Goal: Task Accomplishment & Management: Manage account settings

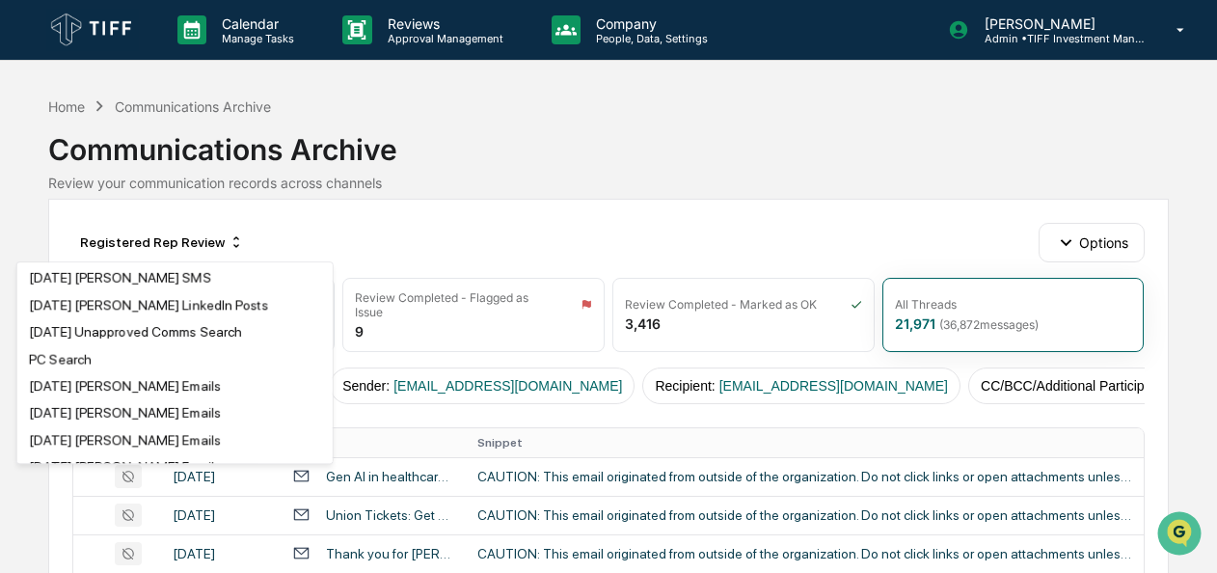
scroll to position [189, 0]
click at [115, 343] on div "[DATE] Unapproved Comms Search" at bounding box center [175, 331] width 308 height 23
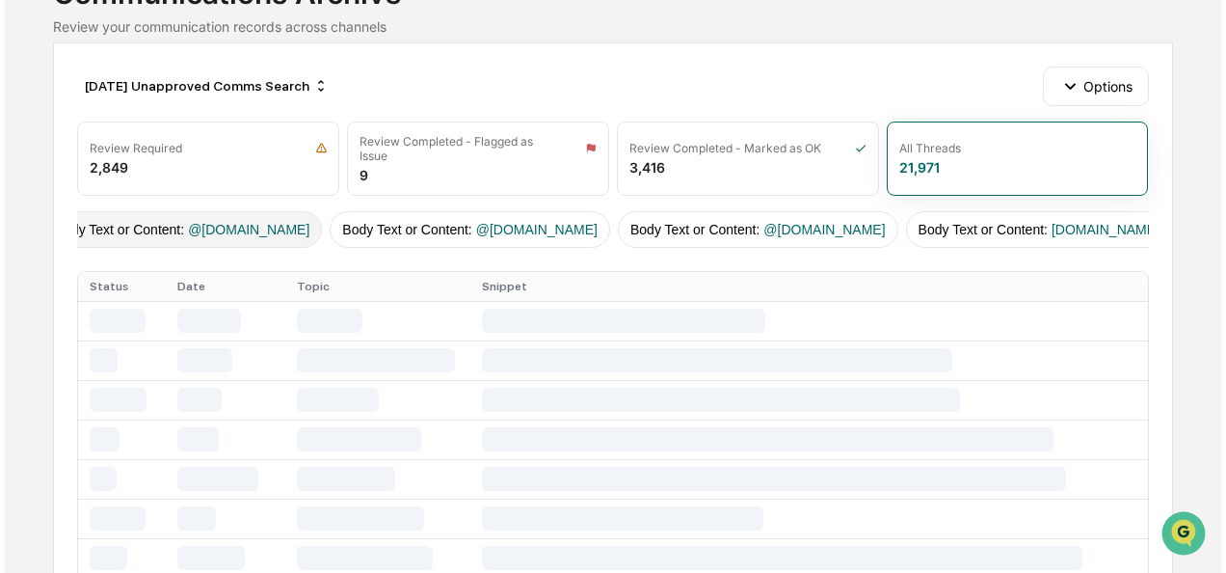
scroll to position [0, 0]
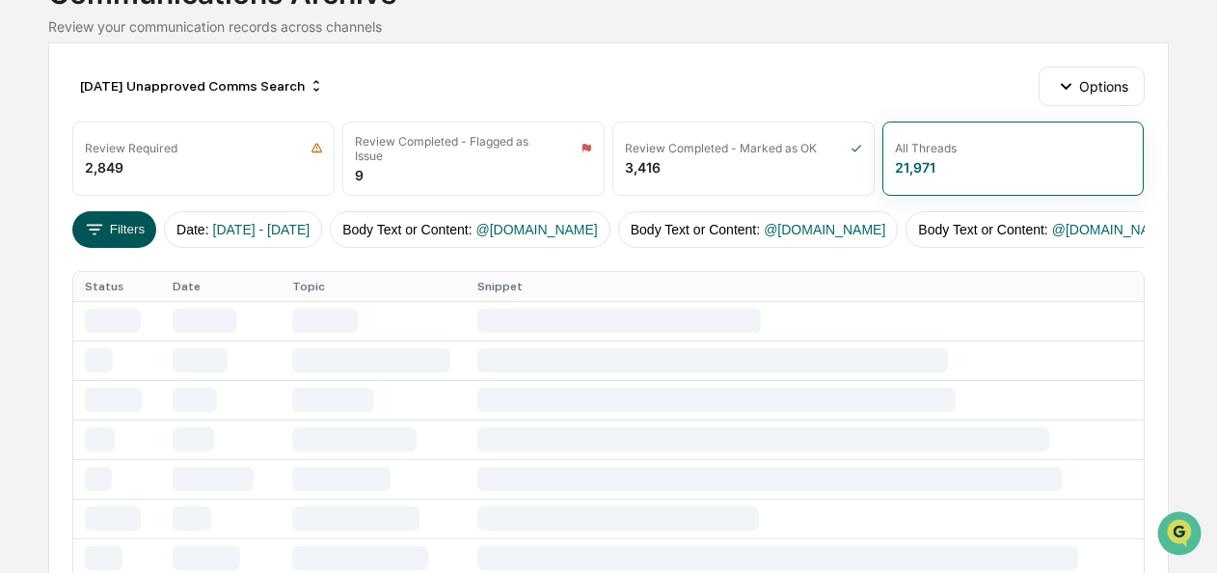
click at [116, 213] on button "Filters" at bounding box center [114, 229] width 84 height 37
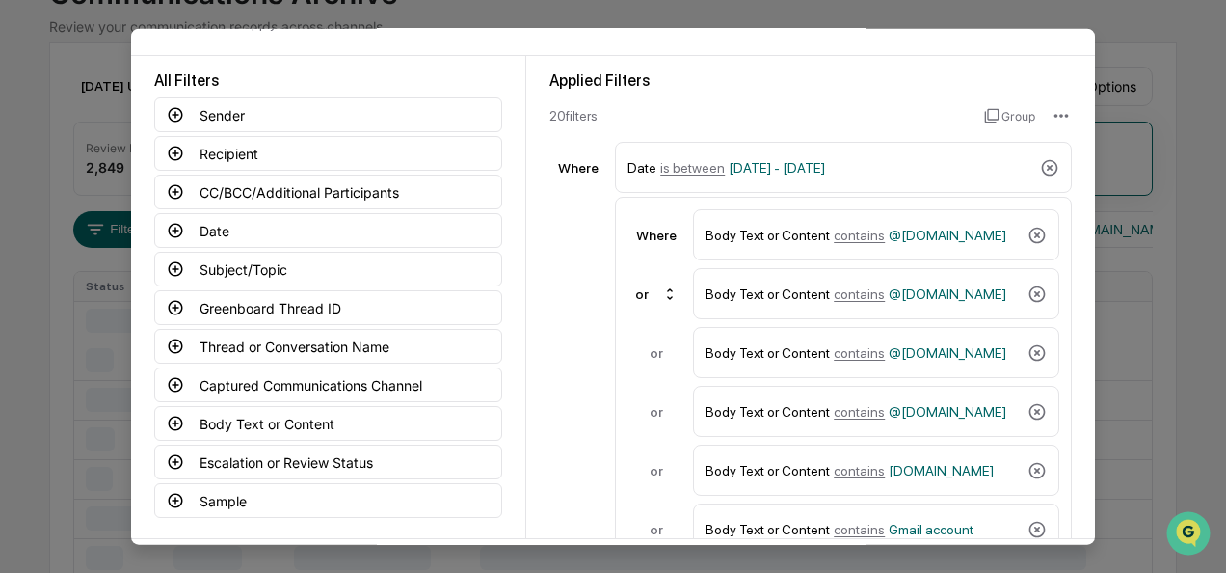
scroll to position [146, 0]
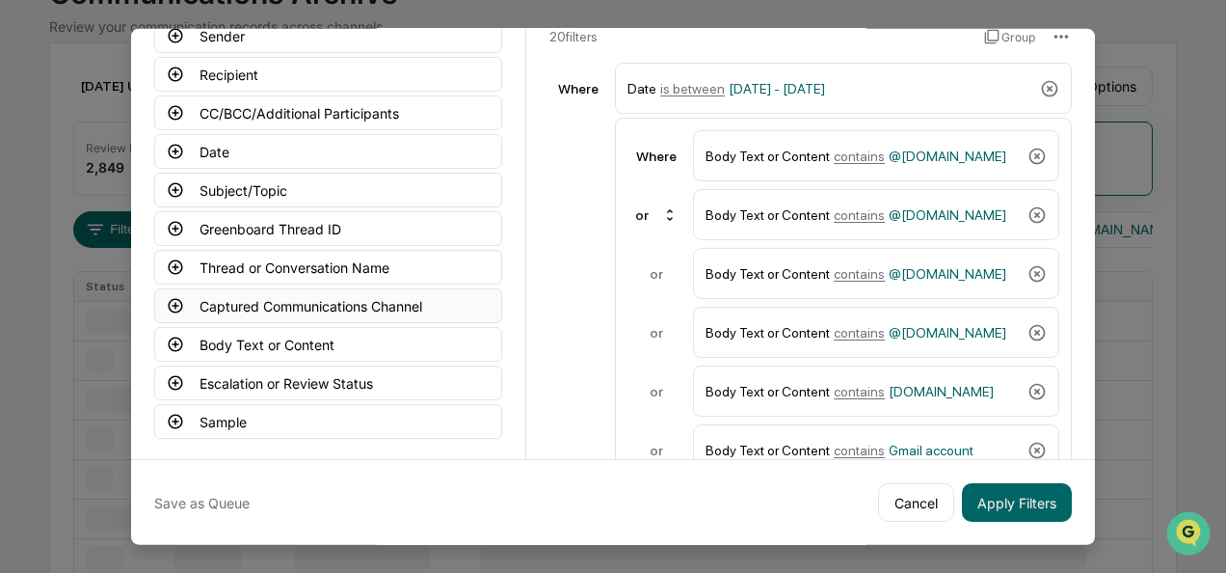
click at [171, 299] on icon at bounding box center [176, 305] width 14 height 14
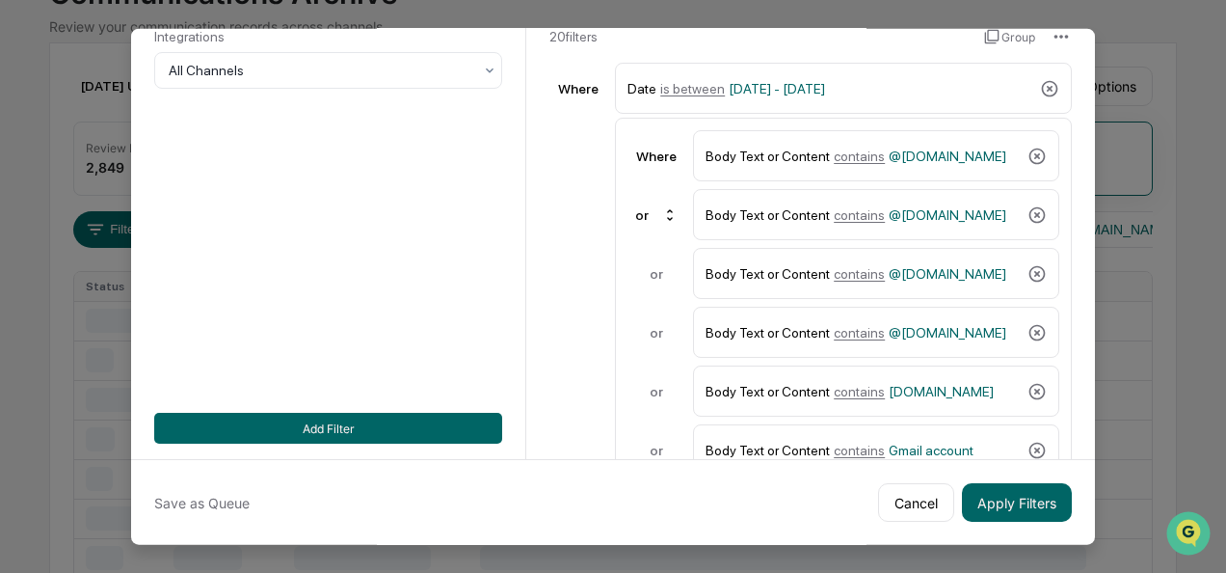
scroll to position [0, 0]
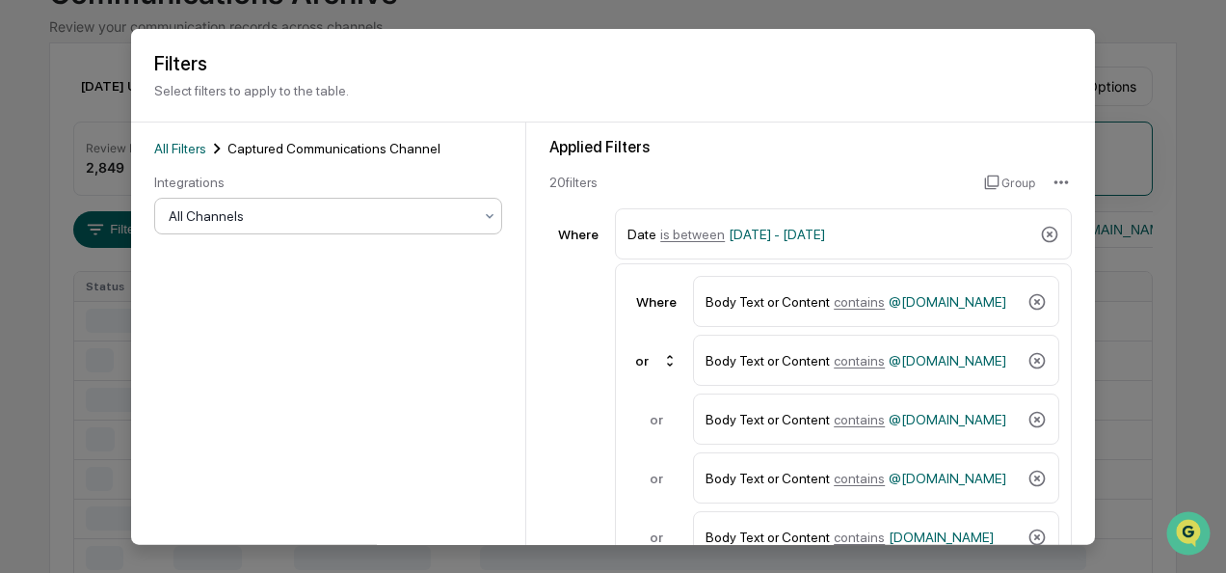
click at [315, 216] on div at bounding box center [321, 215] width 304 height 19
click at [441, 213] on div at bounding box center [328, 211] width 329 height 19
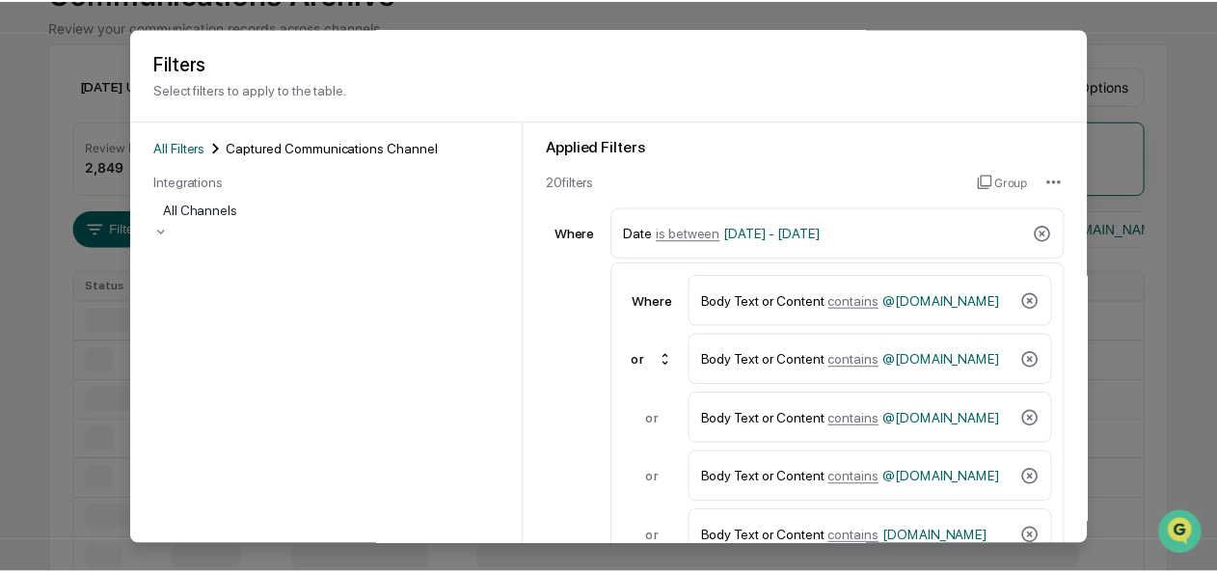
scroll to position [146, 0]
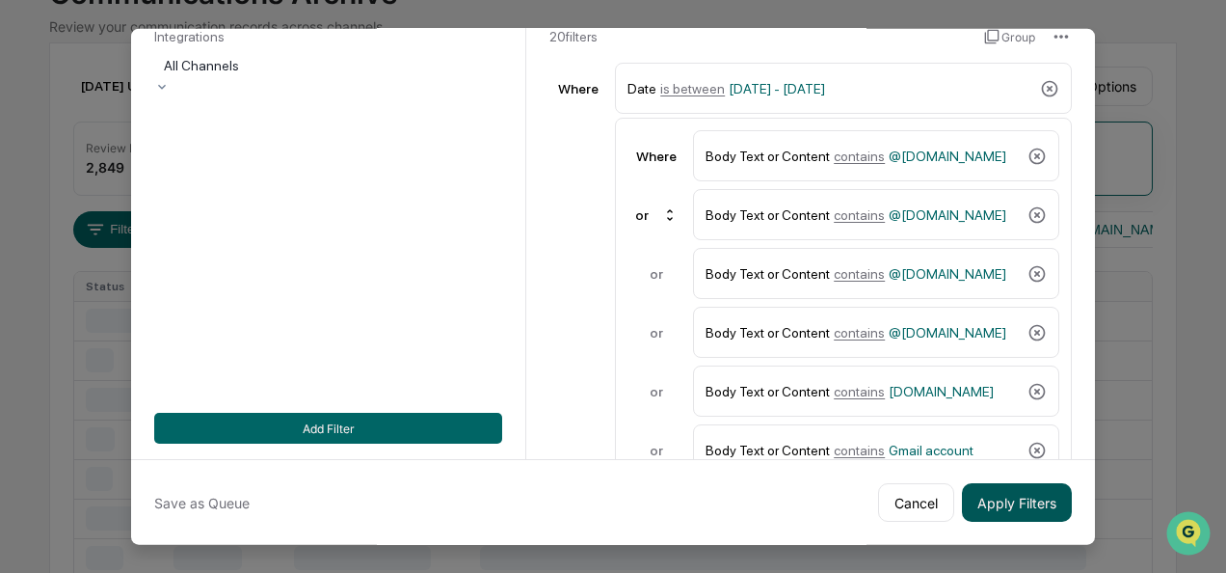
click at [993, 490] on button "Apply Filters" at bounding box center [1017, 502] width 110 height 39
click at [905, 505] on button "Cancel" at bounding box center [916, 502] width 76 height 39
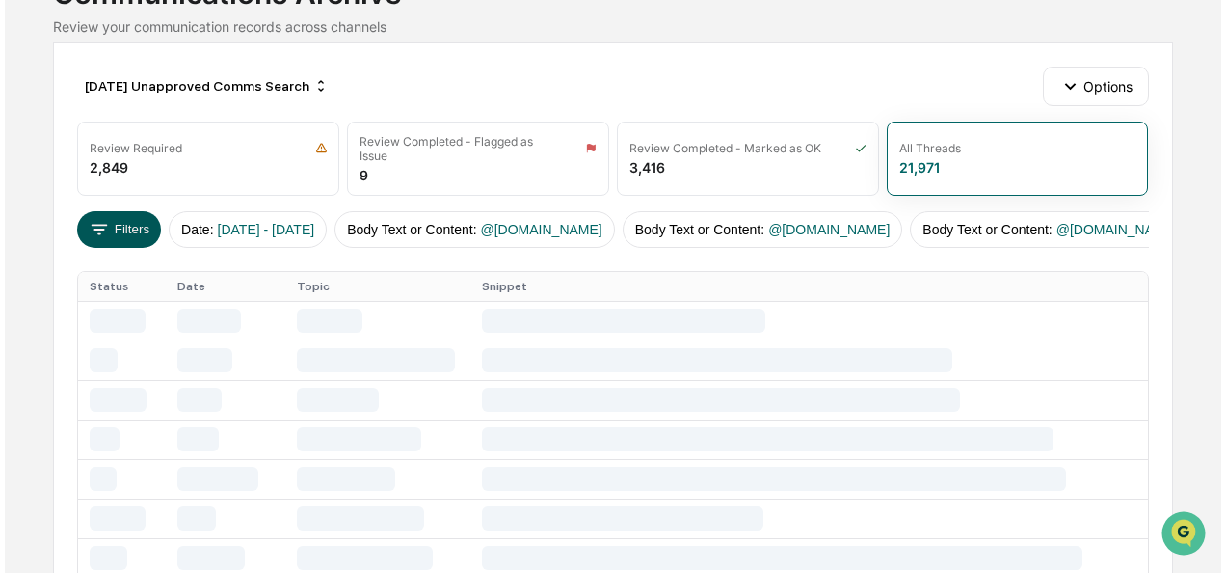
scroll to position [156, 0]
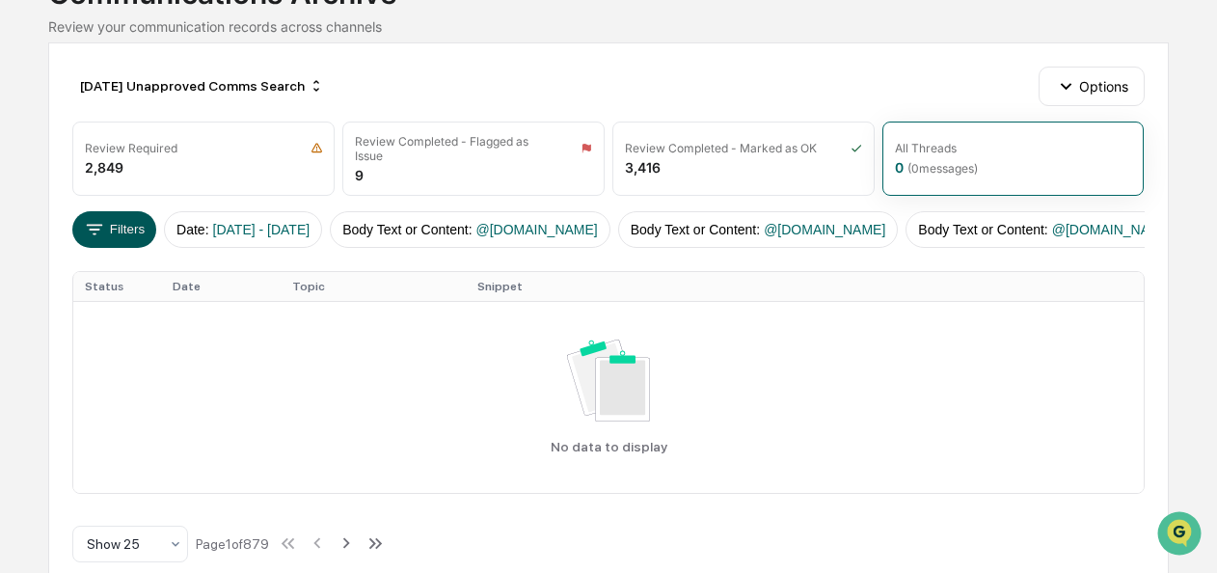
click at [114, 229] on button "Filters" at bounding box center [114, 229] width 84 height 37
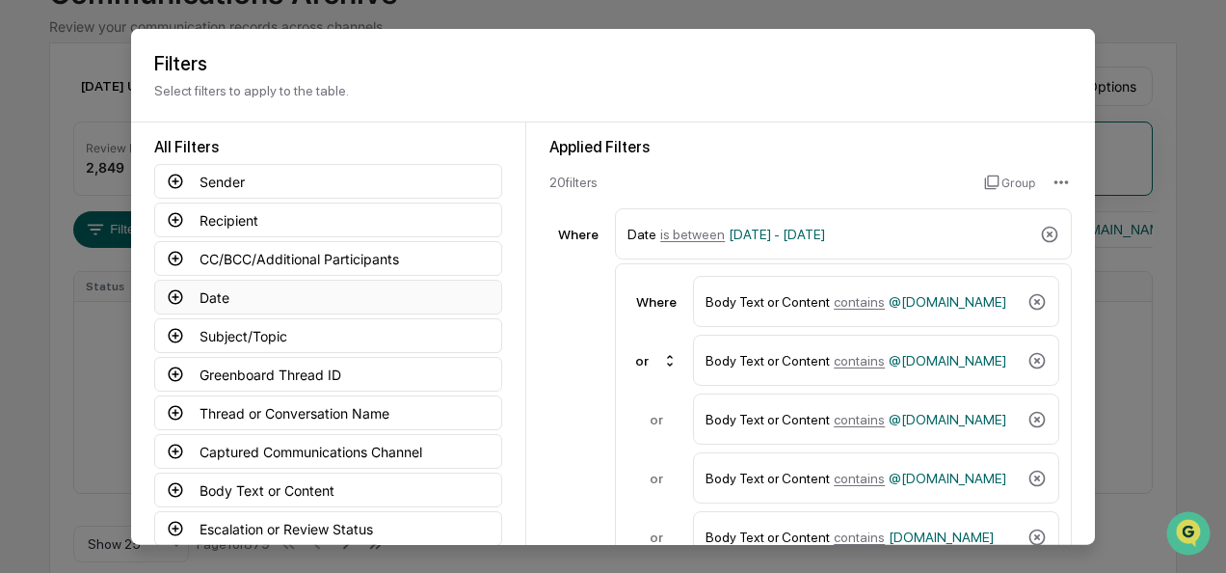
click at [172, 291] on icon at bounding box center [175, 296] width 17 height 17
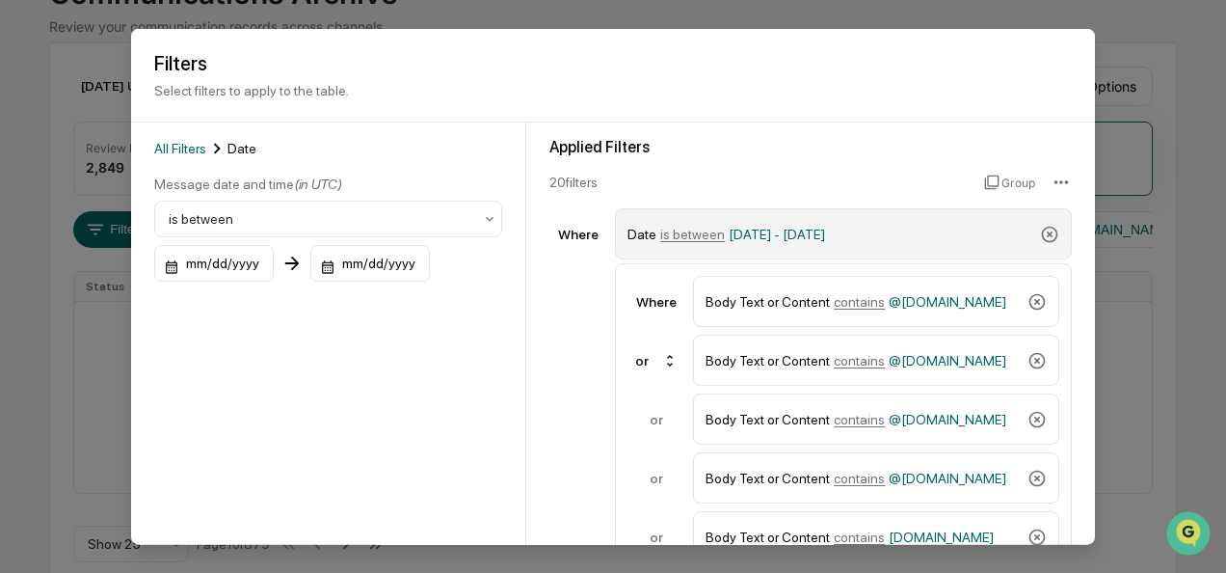
click at [688, 237] on span "is between" at bounding box center [692, 233] width 65 height 15
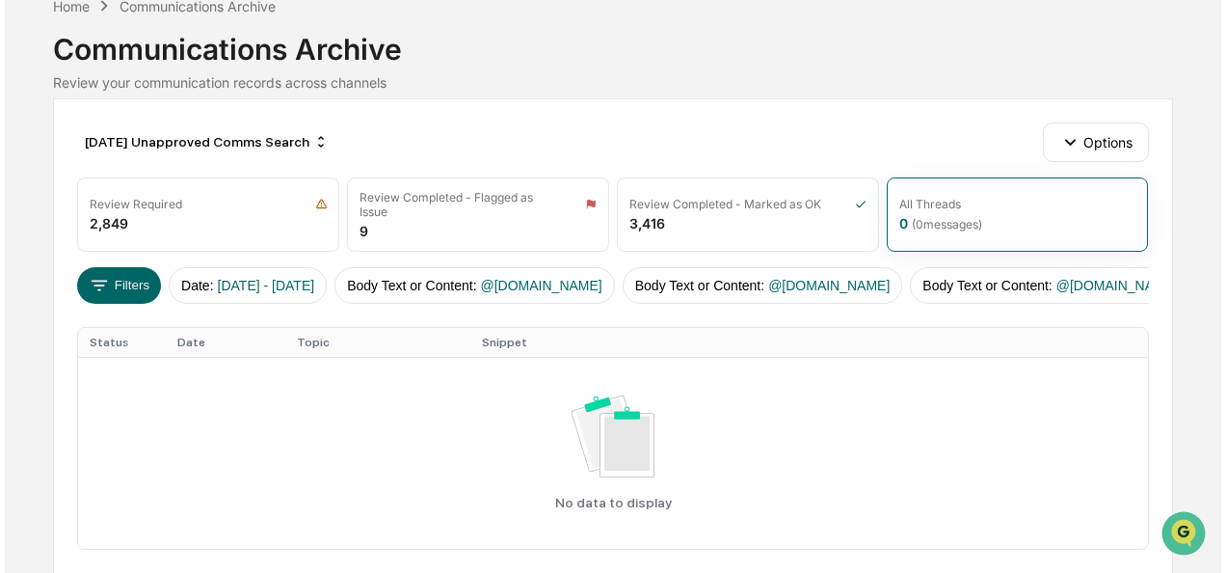
scroll to position [95, 0]
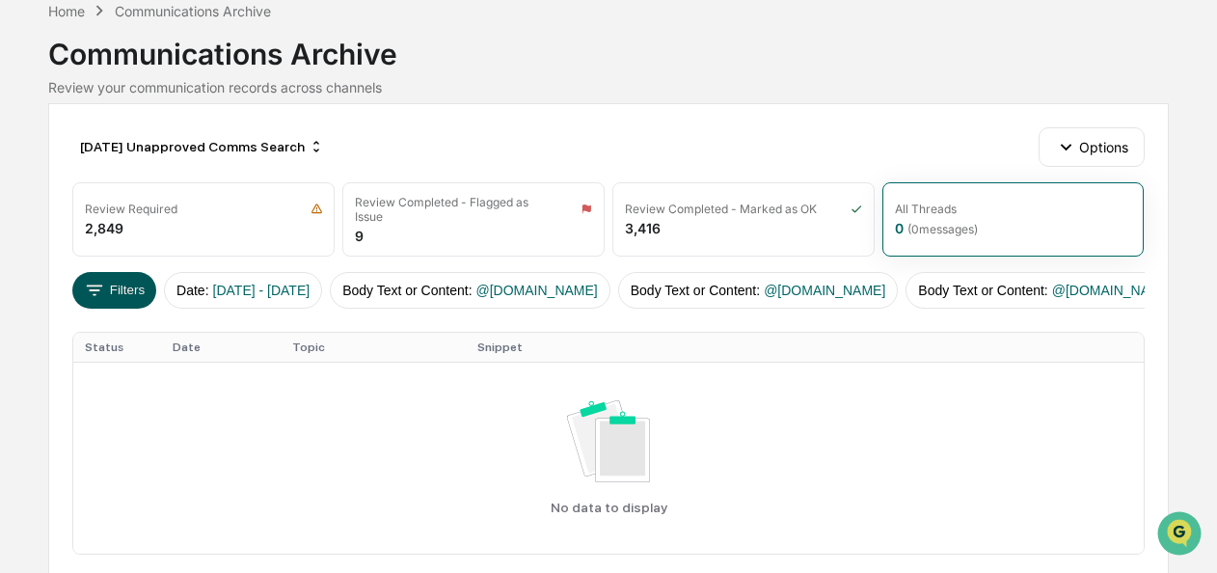
click at [148, 285] on button "Filters" at bounding box center [114, 290] width 84 height 37
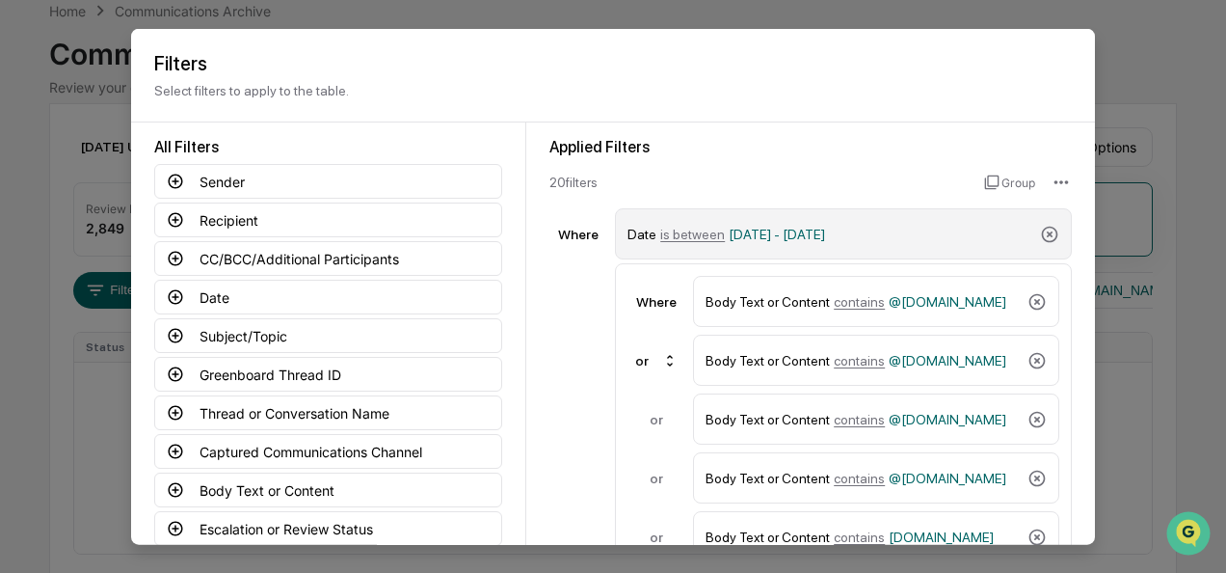
click at [746, 235] on span "[DATE] - [DATE]" at bounding box center [777, 233] width 96 height 15
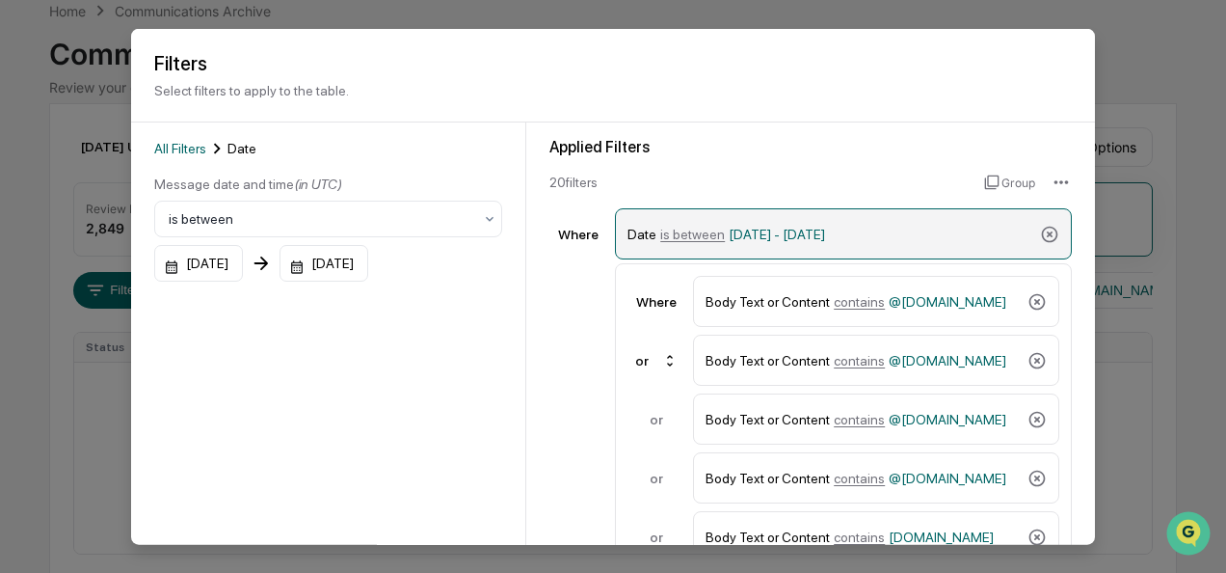
click at [702, 231] on span "is between" at bounding box center [692, 233] width 65 height 15
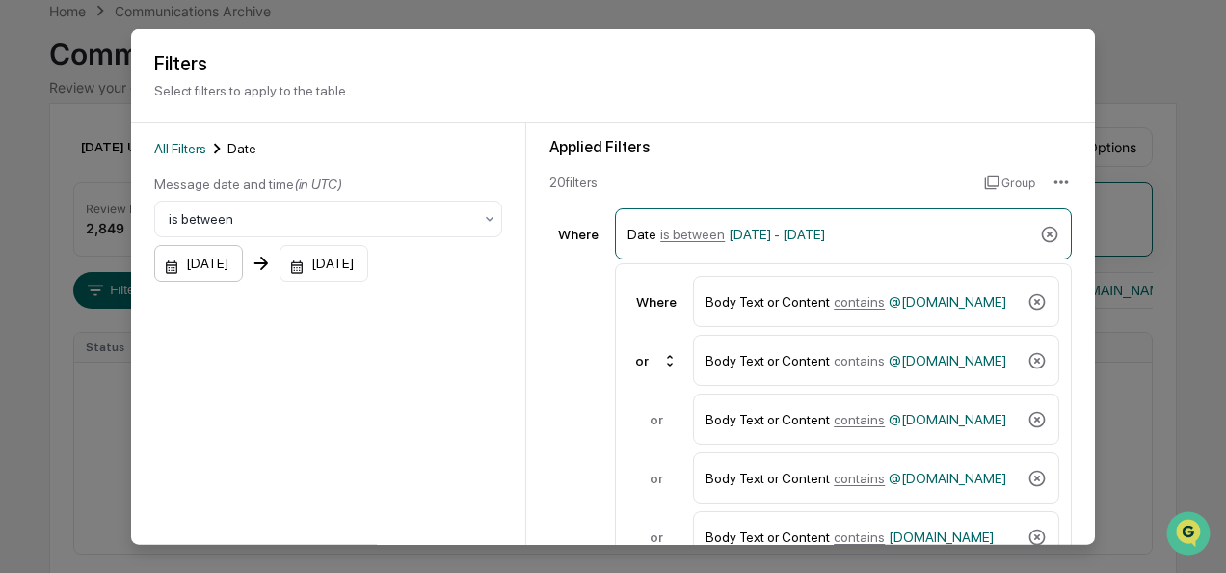
click at [163, 267] on div "[DATE]" at bounding box center [198, 263] width 89 height 37
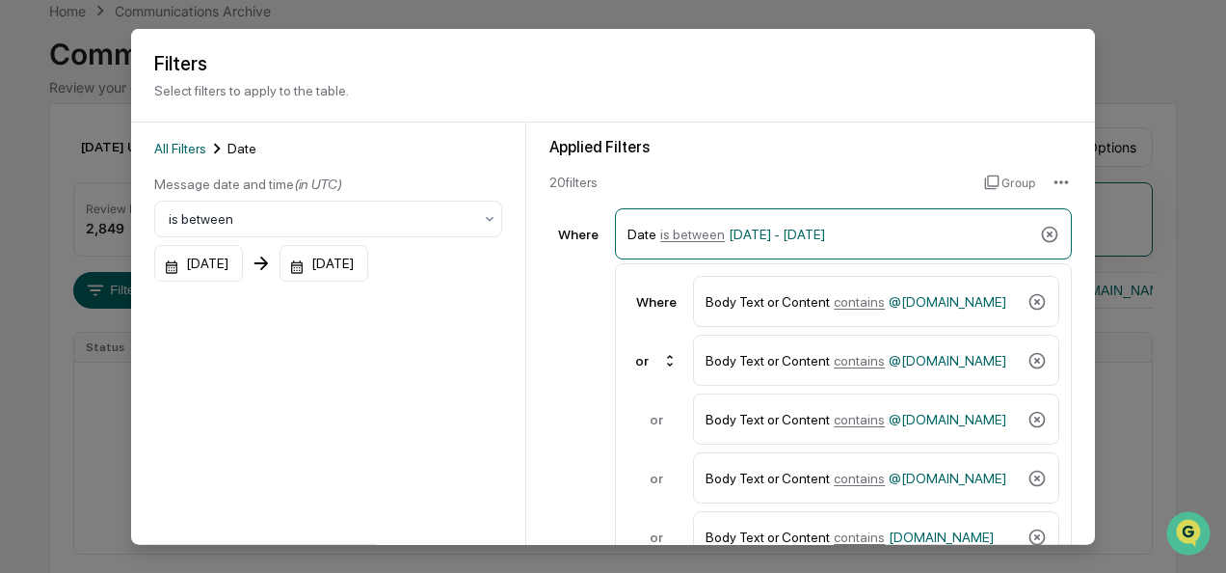
click at [320, 266] on div "[DATE]" at bounding box center [324, 263] width 89 height 37
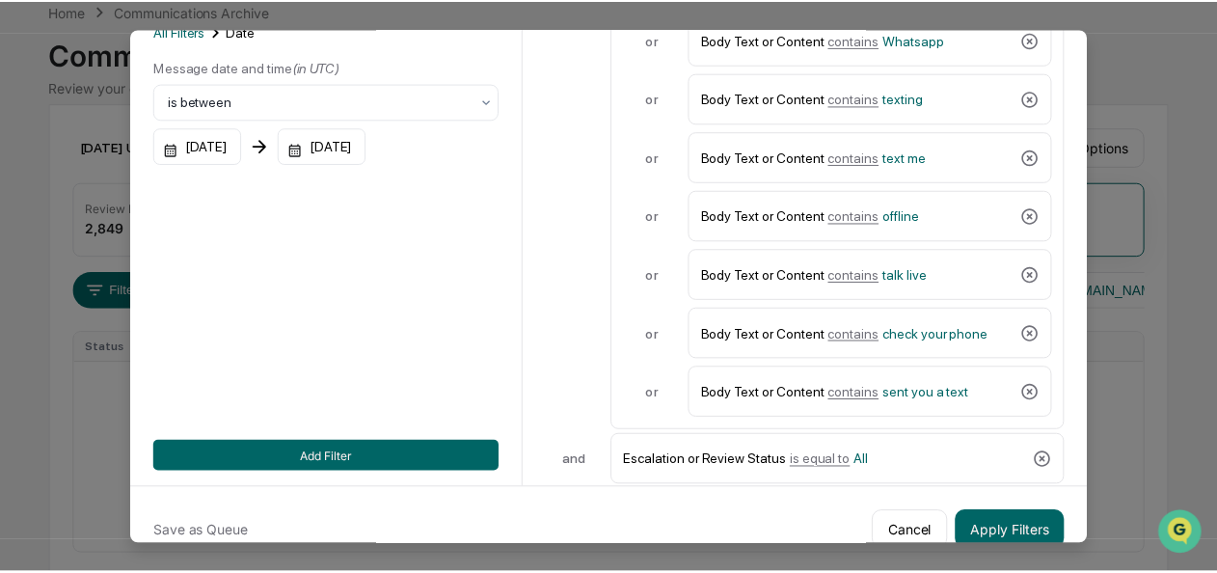
scroll to position [146, 0]
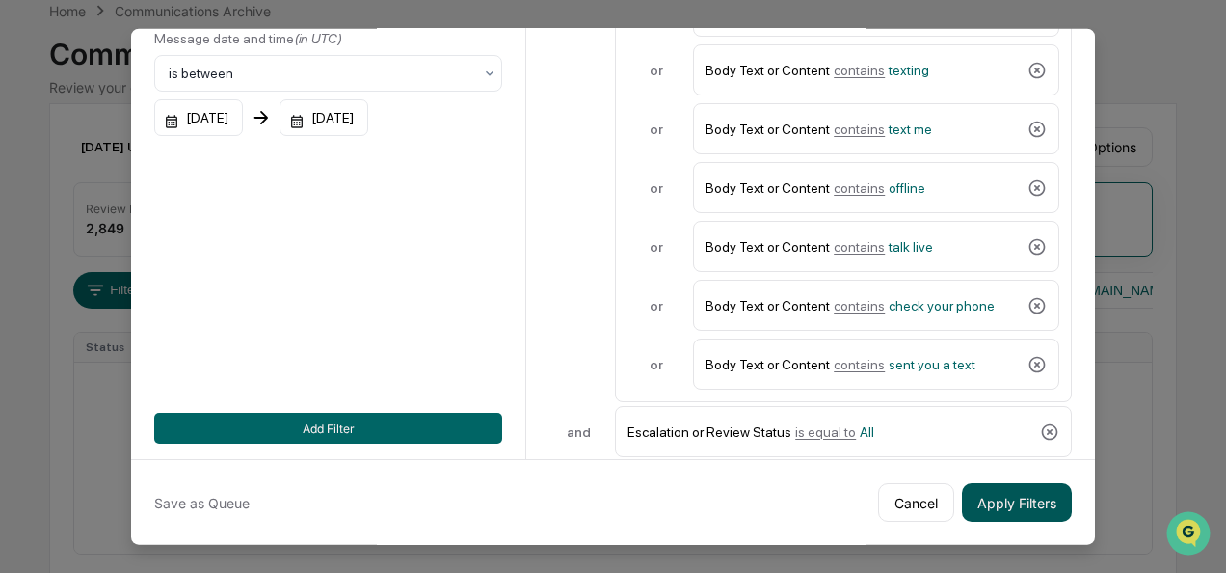
click at [997, 494] on button "Apply Filters" at bounding box center [1017, 502] width 110 height 39
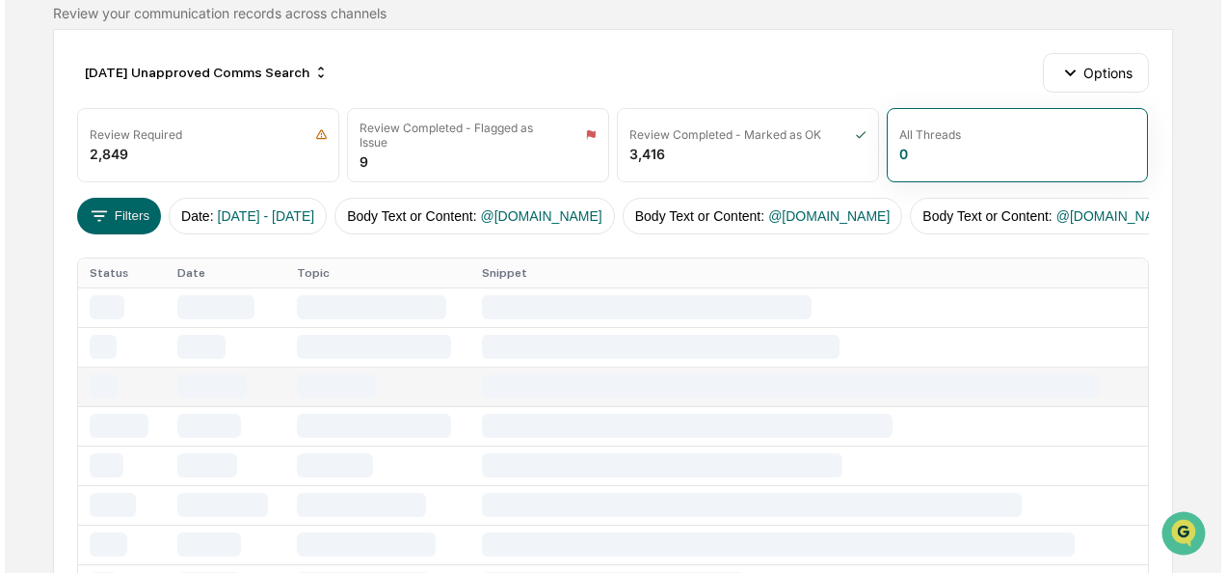
scroll to position [153, 0]
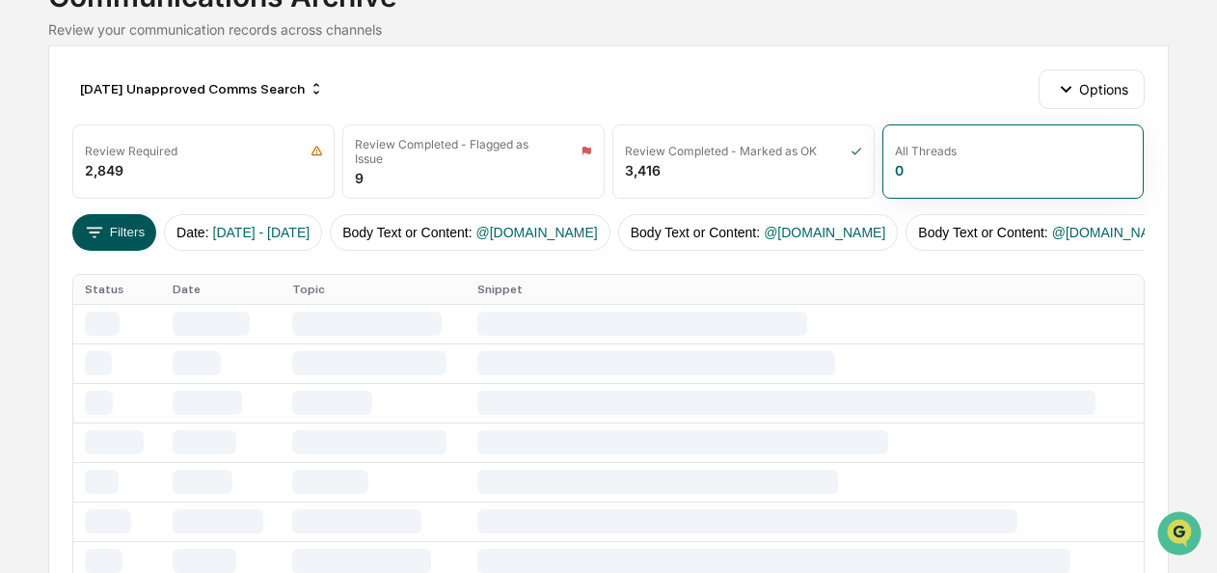
click at [135, 221] on button "Filters" at bounding box center [114, 232] width 84 height 37
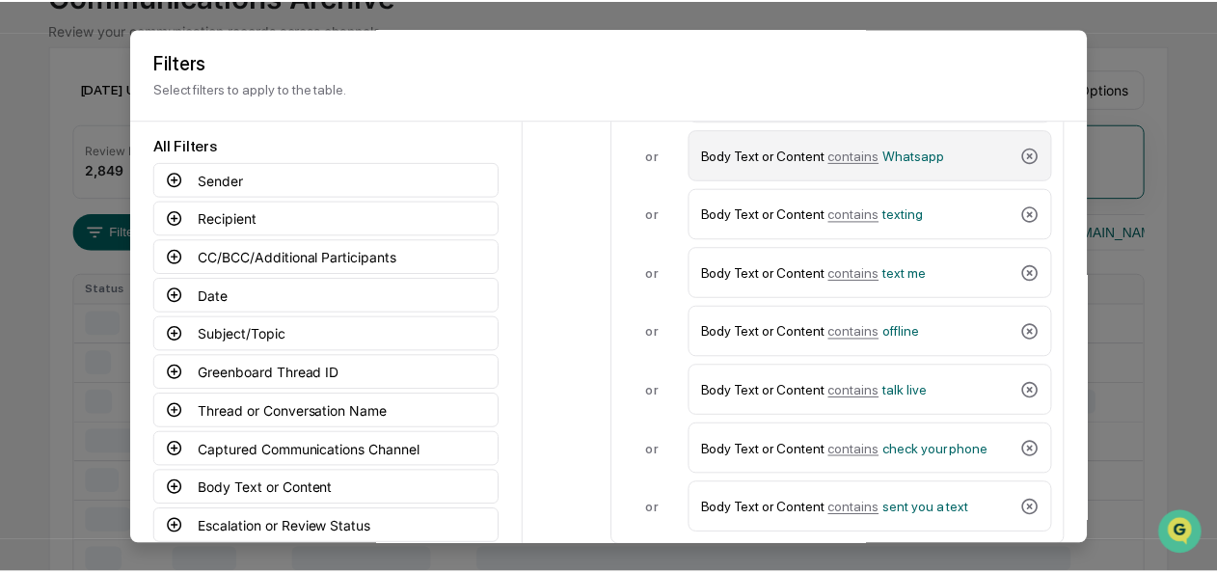
scroll to position [146, 0]
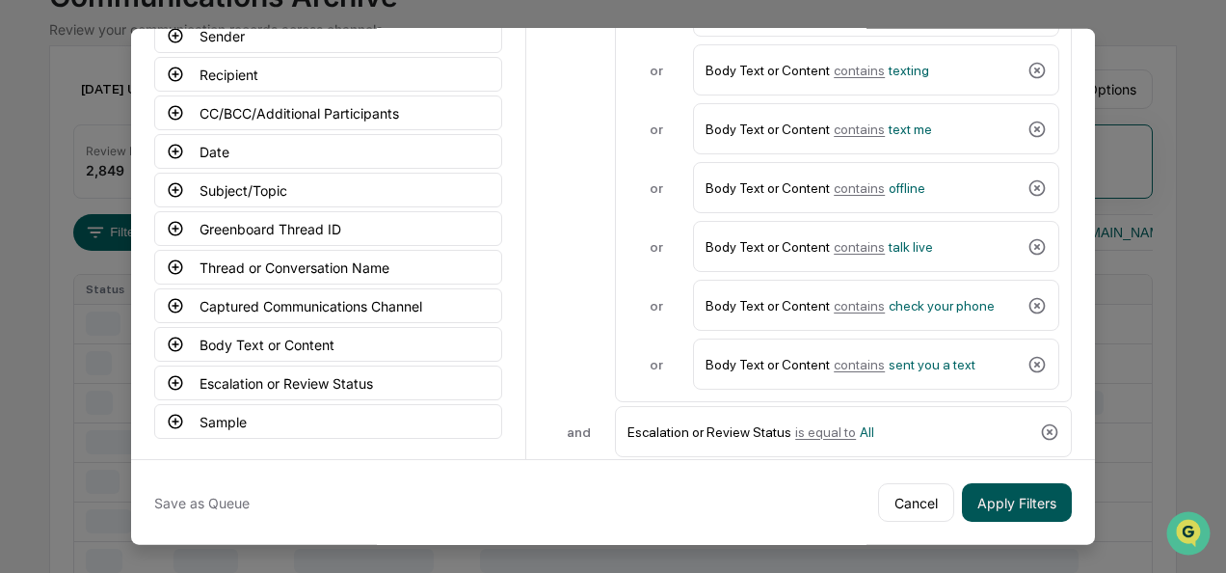
click at [974, 489] on button "Apply Filters" at bounding box center [1017, 502] width 110 height 39
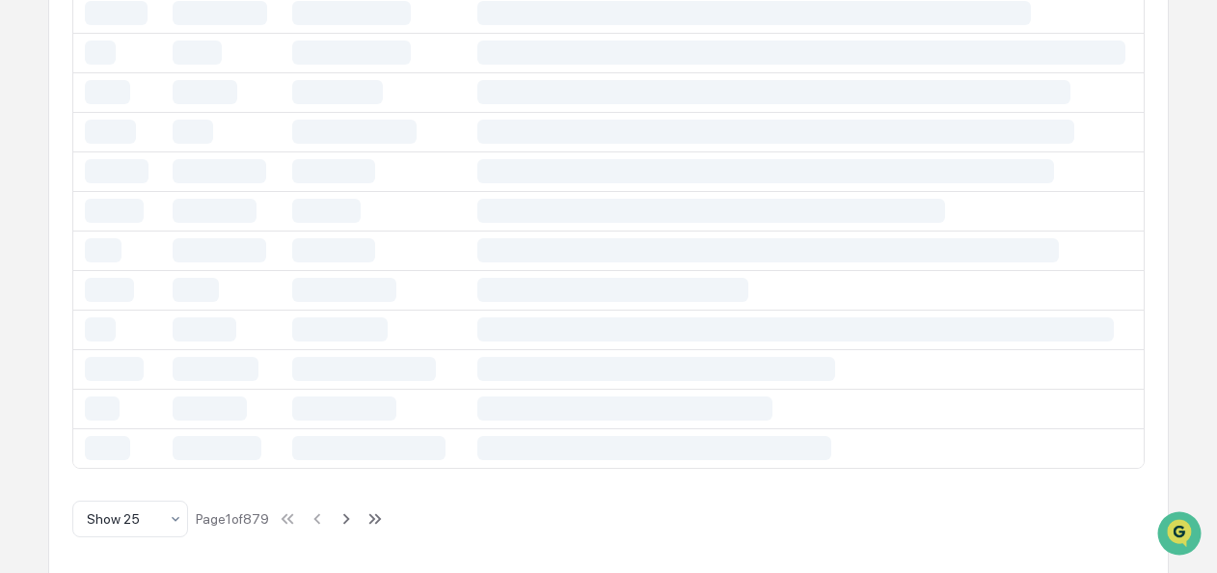
scroll to position [987, 0]
click at [88, 521] on icon at bounding box center [79, 524] width 15 height 15
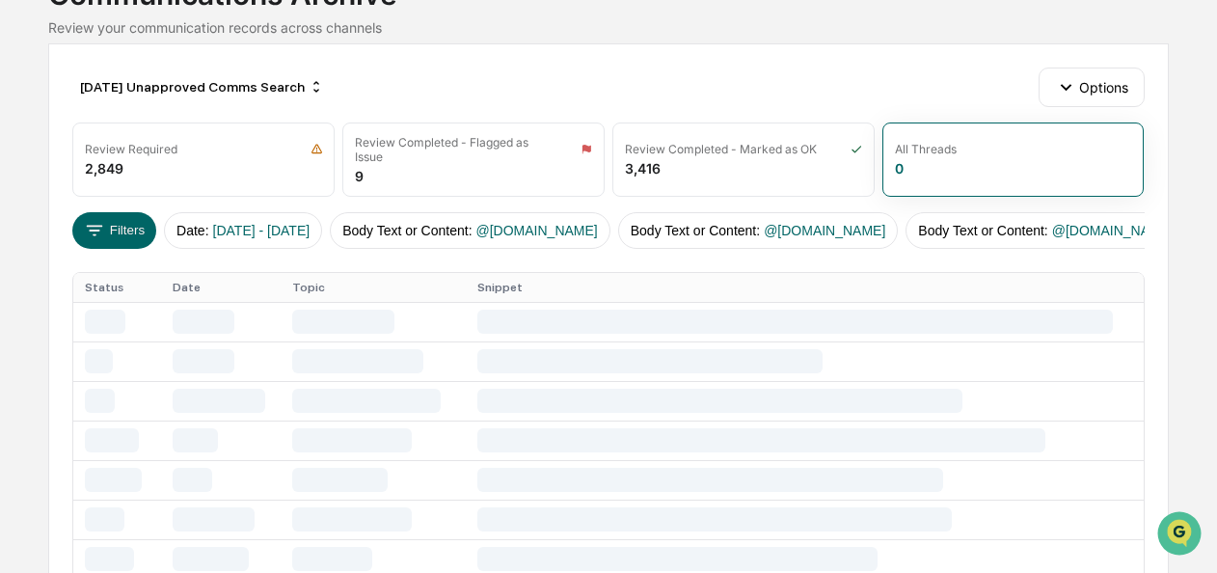
scroll to position [0, 0]
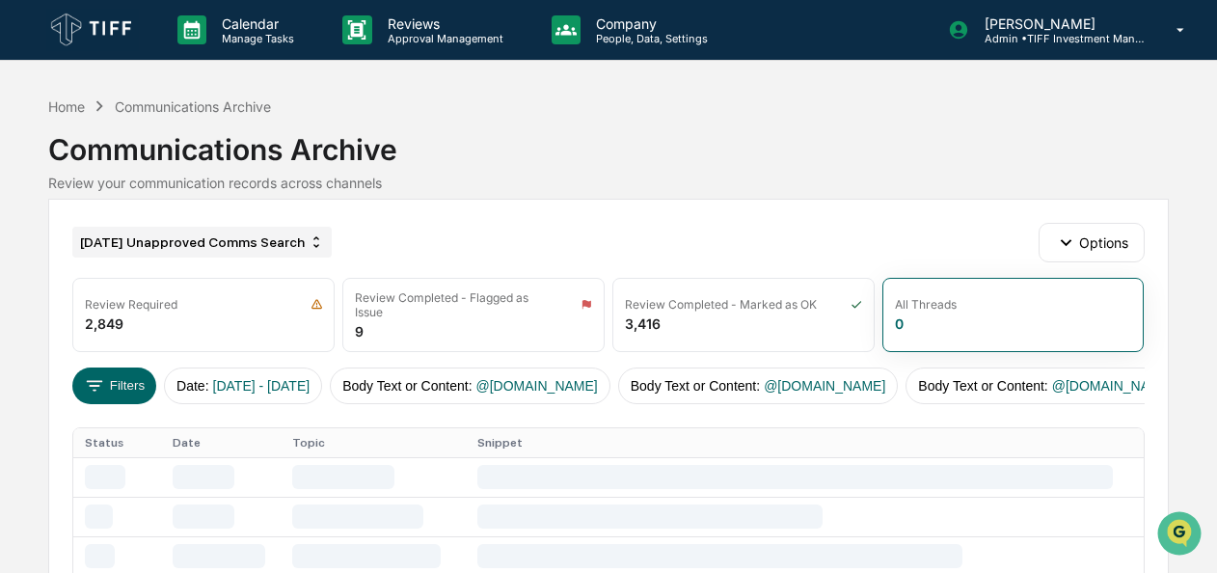
click at [264, 249] on div "[DATE] Unapproved Comms Search" at bounding box center [201, 242] width 259 height 31
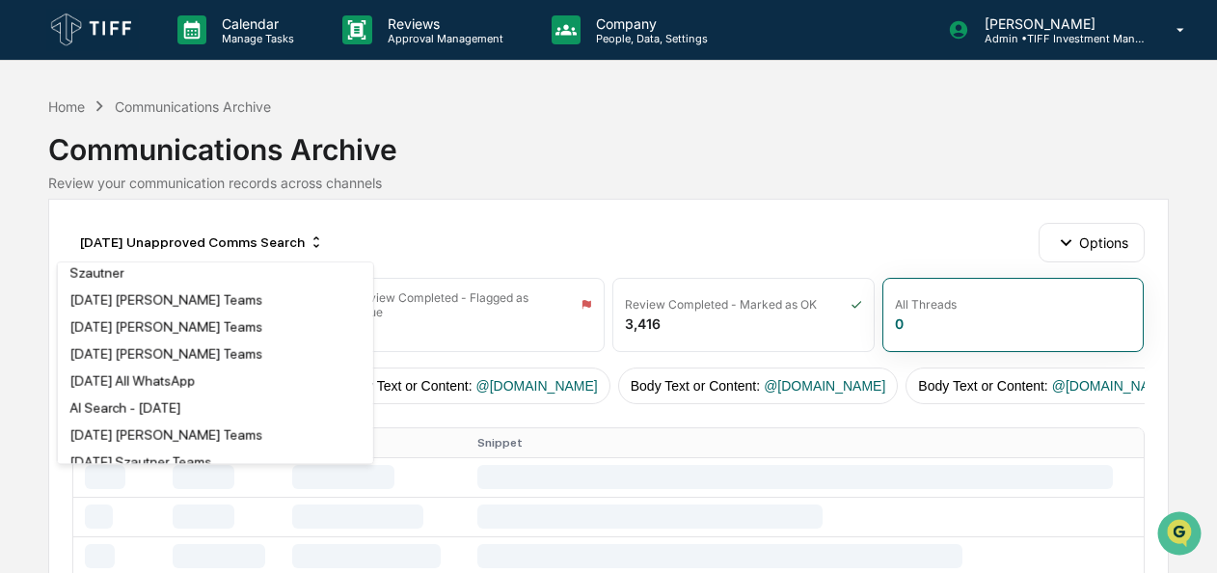
scroll to position [600, 0]
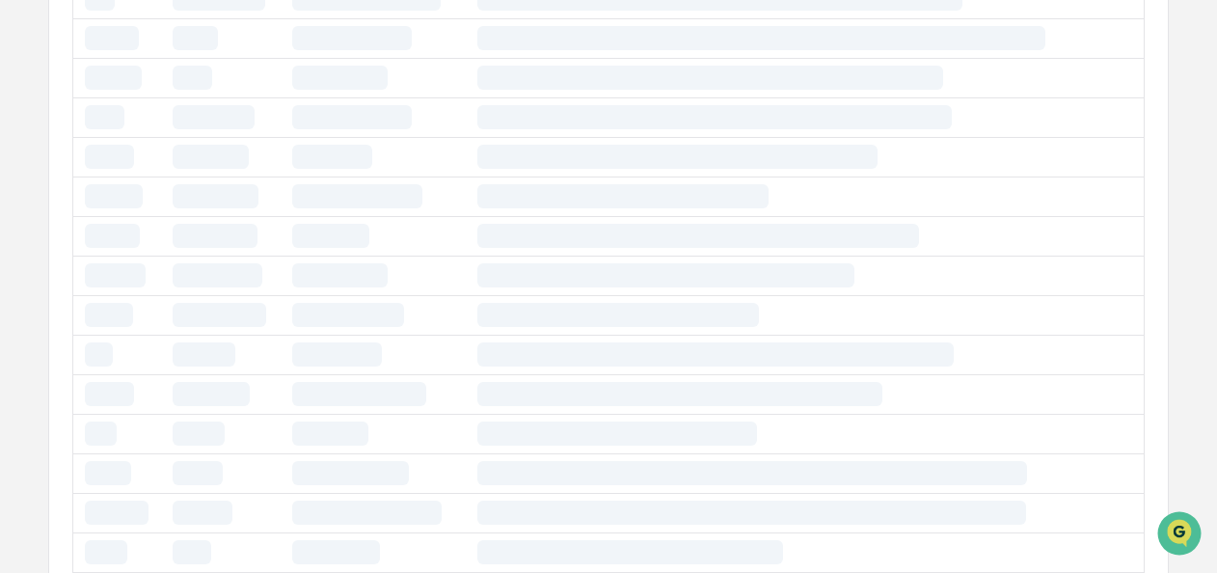
scroll to position [0, 0]
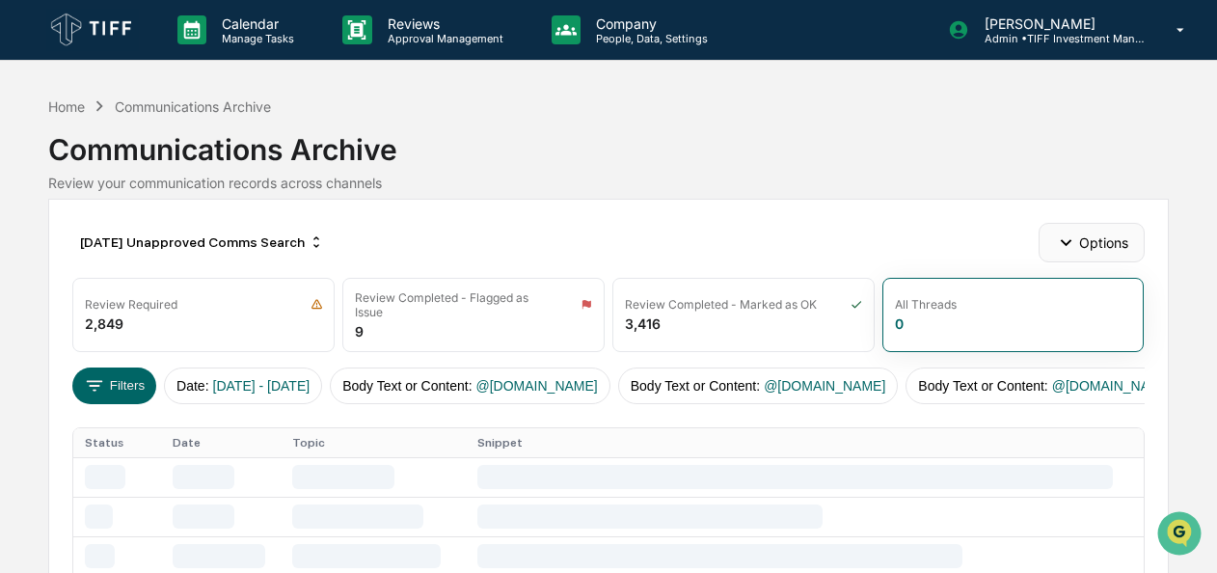
click at [1071, 245] on icon "button" at bounding box center [1065, 241] width 21 height 21
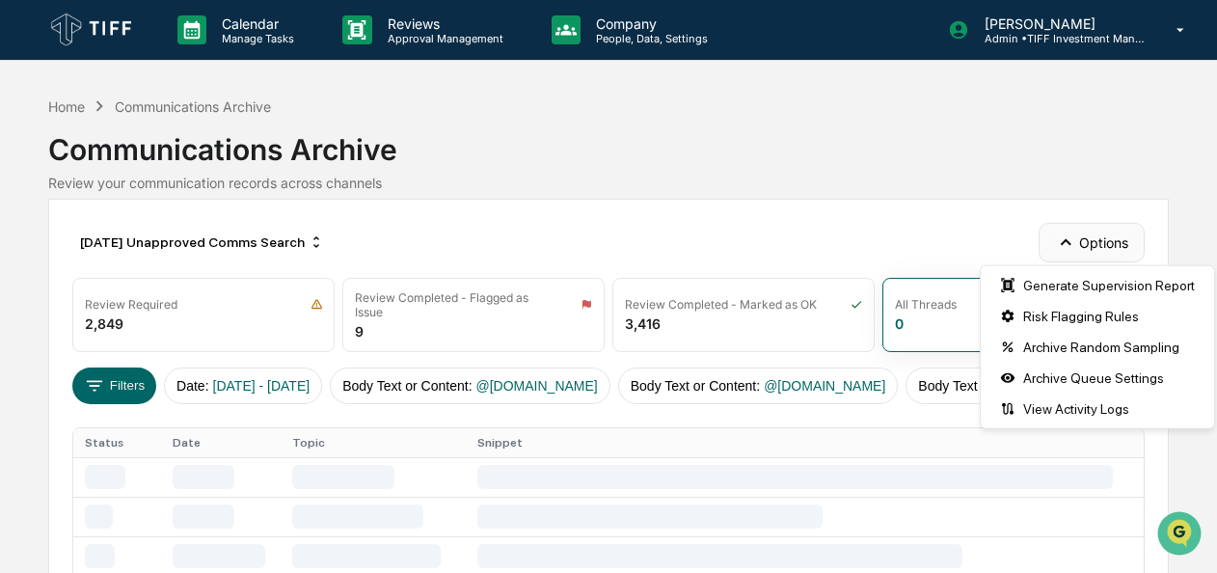
click at [1071, 245] on icon "button" at bounding box center [1065, 241] width 21 height 21
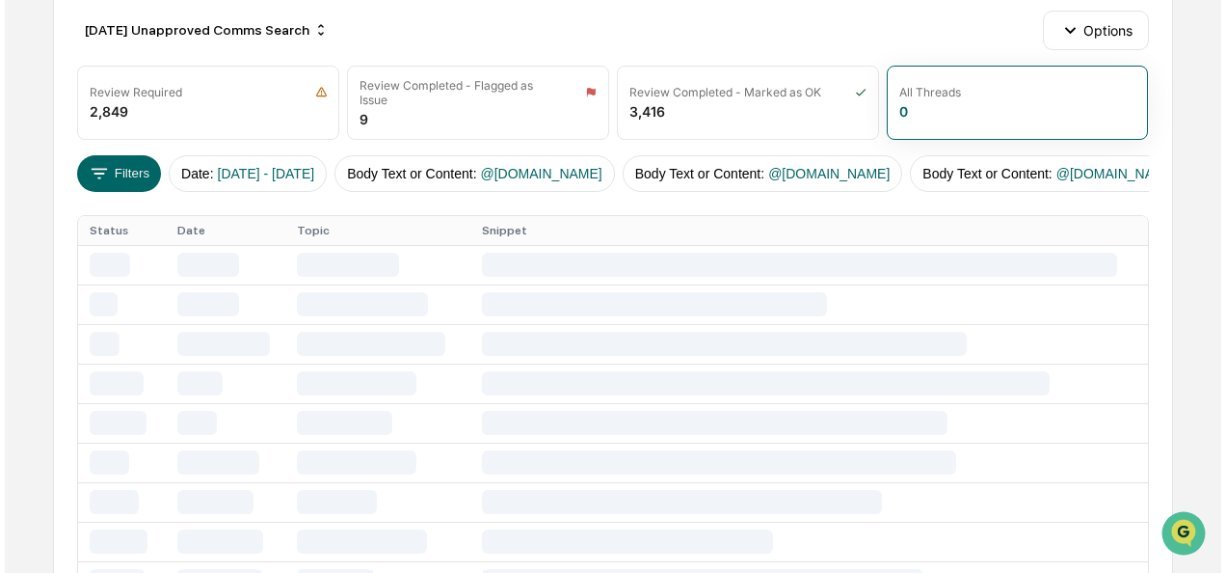
scroll to position [209, 0]
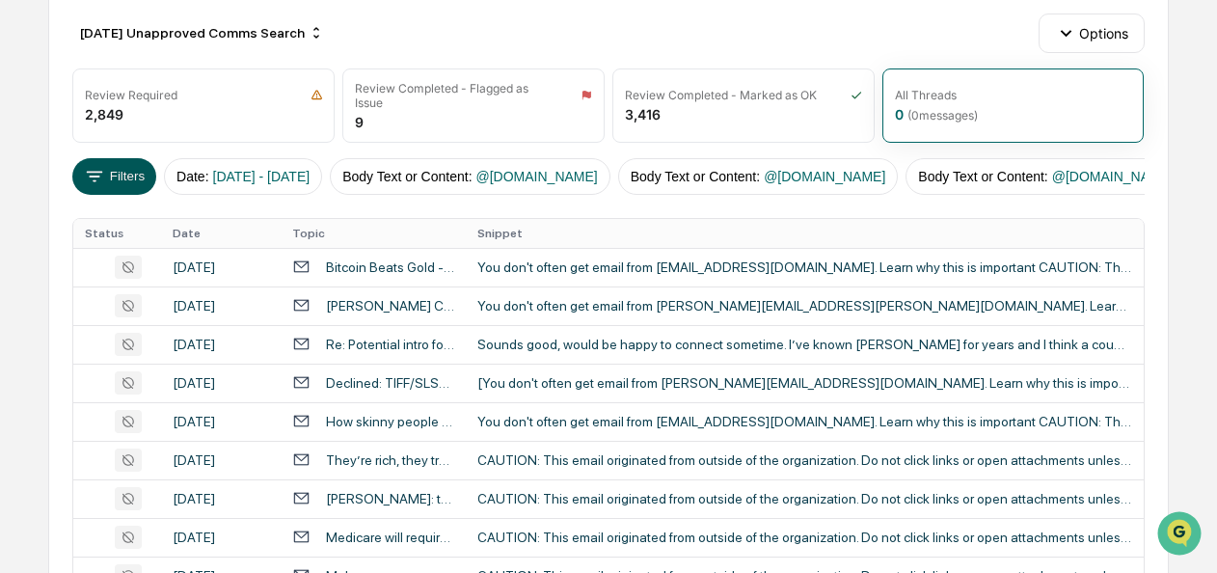
click at [114, 180] on button "Filters" at bounding box center [114, 176] width 84 height 37
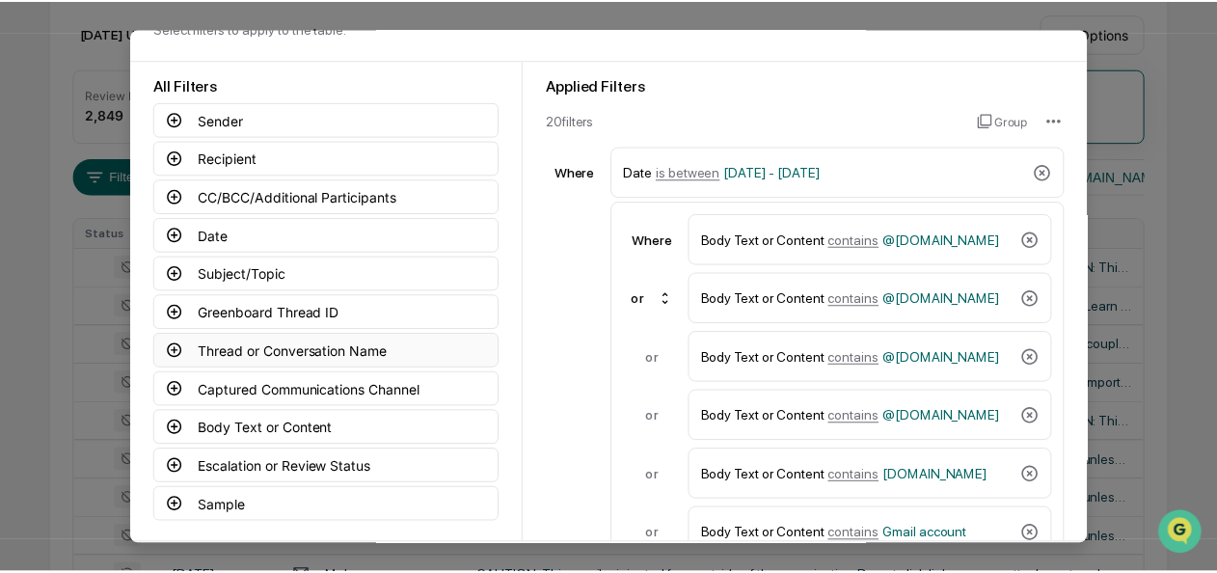
scroll to position [146, 0]
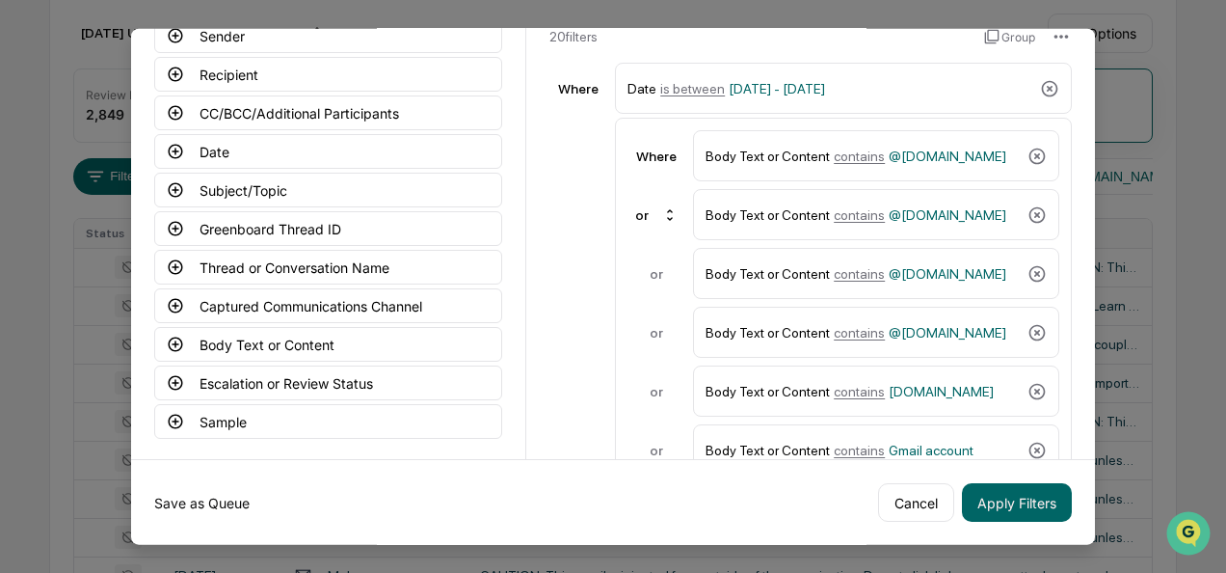
click at [229, 496] on button "Save as Queue" at bounding box center [201, 502] width 95 height 39
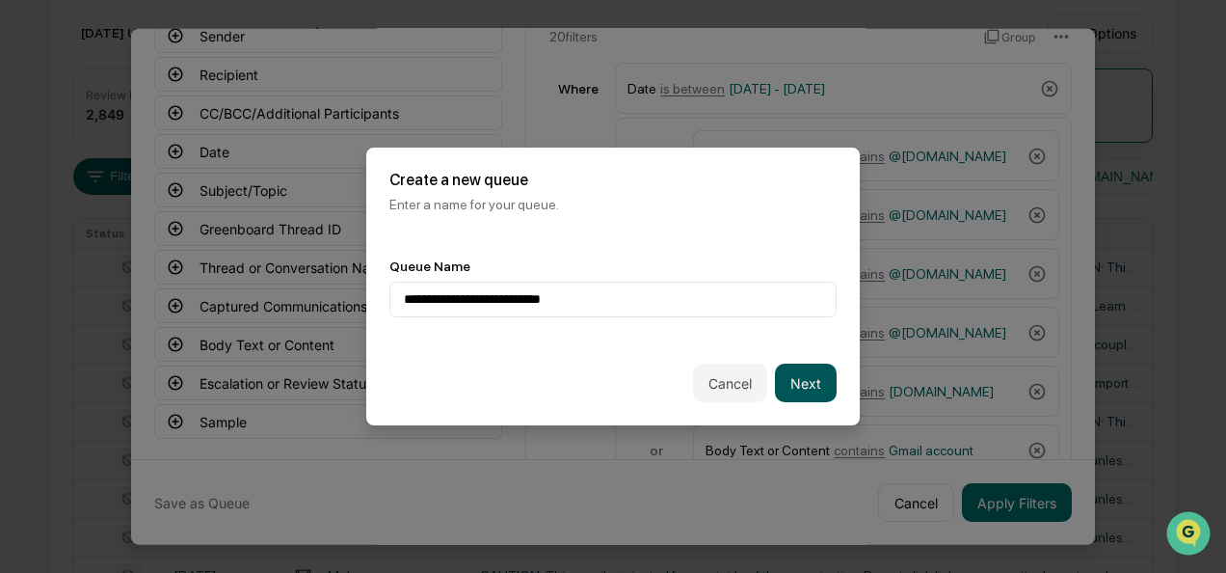
type input "**********"
click at [796, 386] on button "Next" at bounding box center [806, 382] width 62 height 39
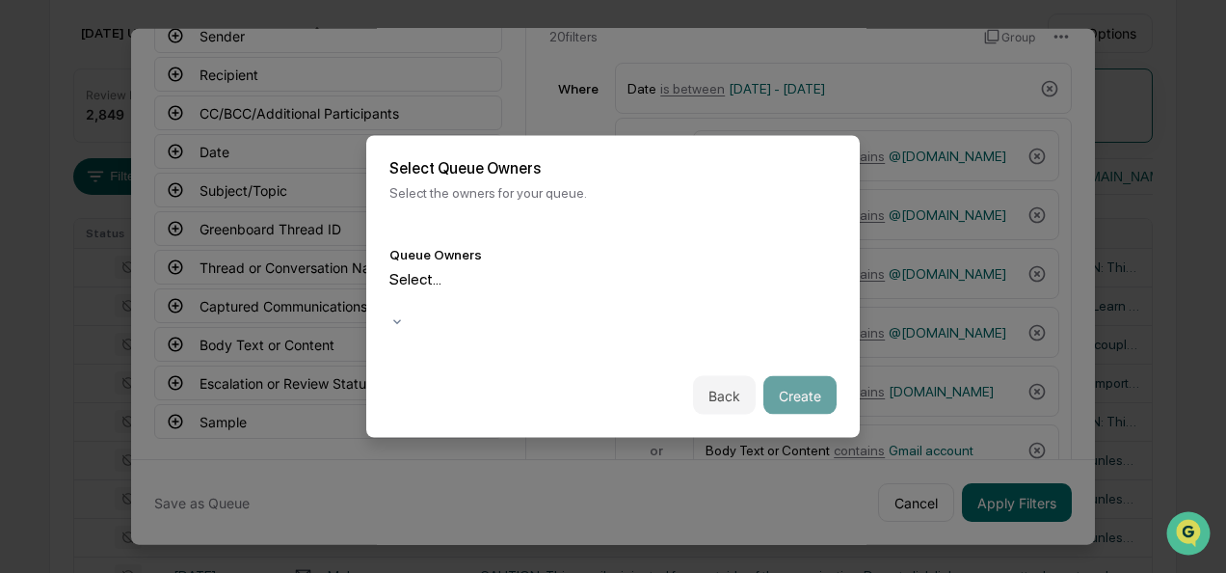
click at [394, 301] on div at bounding box center [392, 301] width 3 height 22
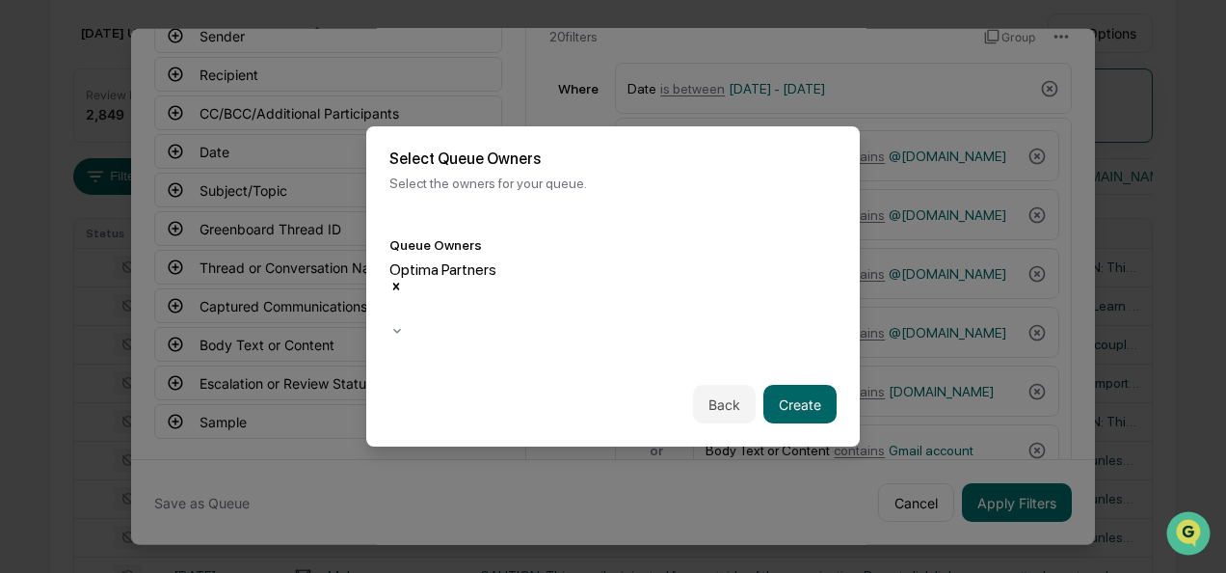
click at [637, 255] on div "Queue Owners Optima Partners" at bounding box center [613, 288] width 494 height 148
click at [806, 385] on button "Create" at bounding box center [800, 404] width 73 height 39
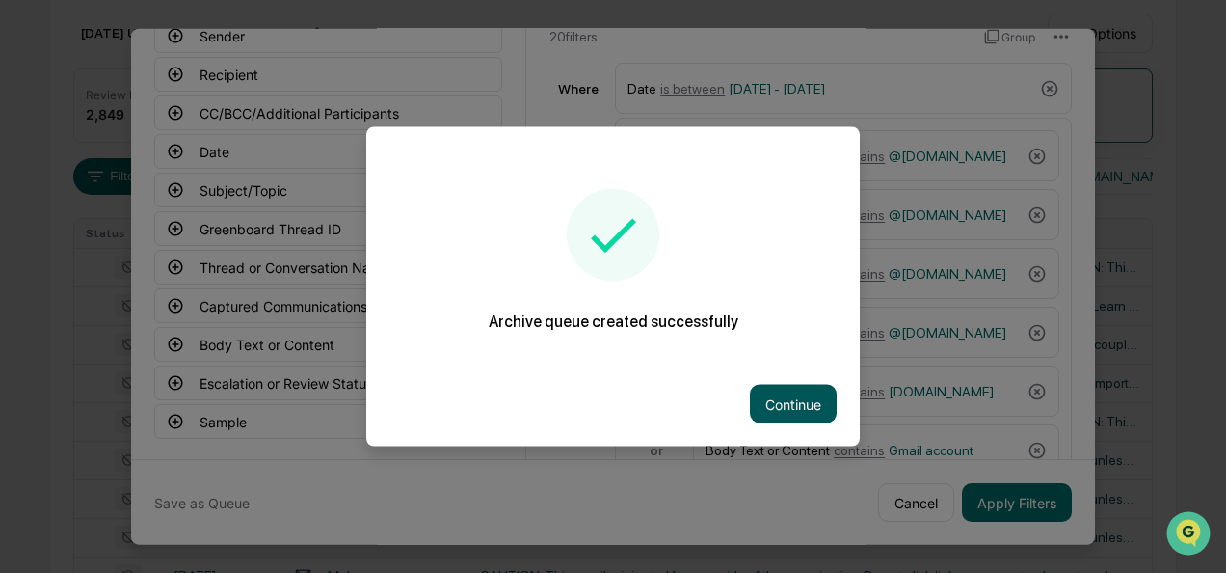
click at [806, 413] on button "Continue" at bounding box center [793, 404] width 87 height 39
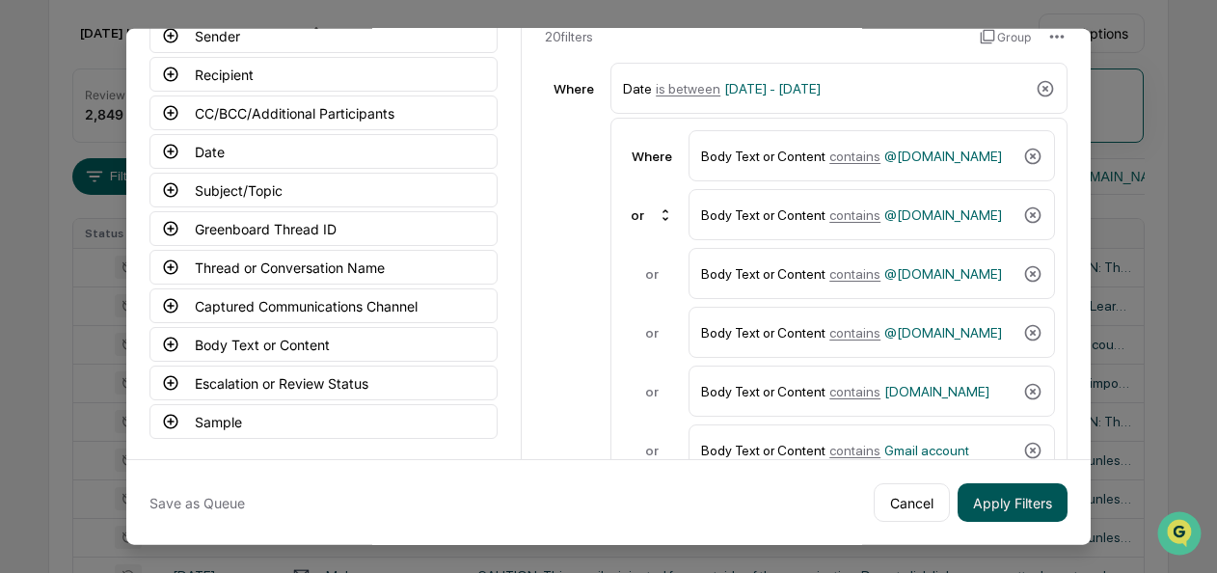
click at [1000, 508] on button "Apply Filters" at bounding box center [1012, 502] width 110 height 39
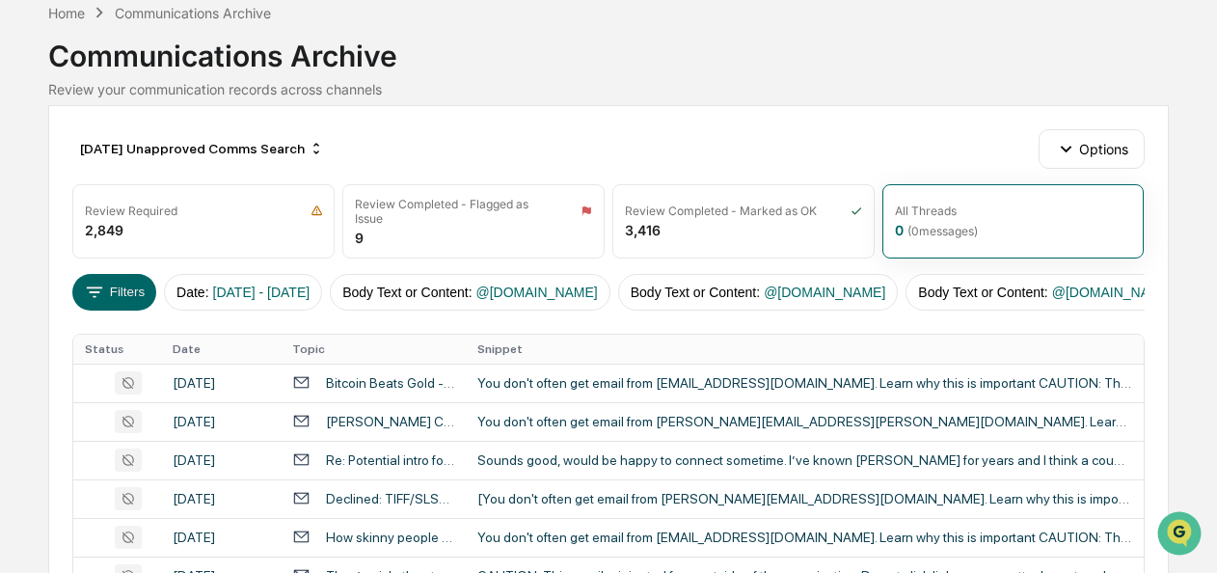
scroll to position [93, 0]
click at [259, 145] on div "[DATE] Unapproved Comms Search" at bounding box center [201, 149] width 259 height 31
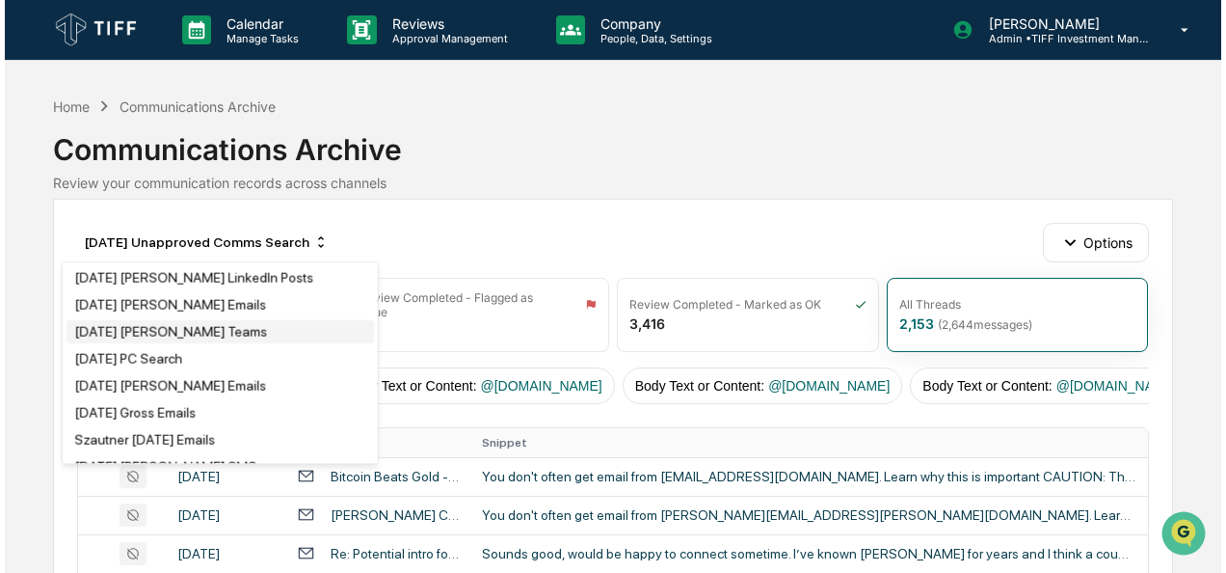
scroll to position [62, 0]
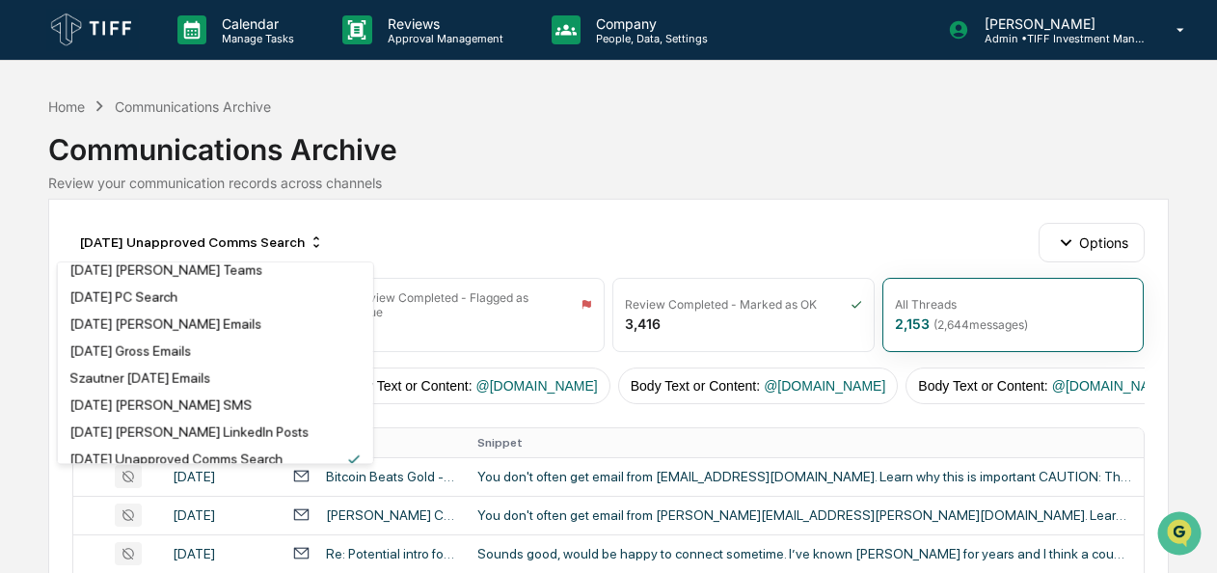
click at [517, 184] on div "Review your communication records across channels" at bounding box center [607, 183] width 1119 height 16
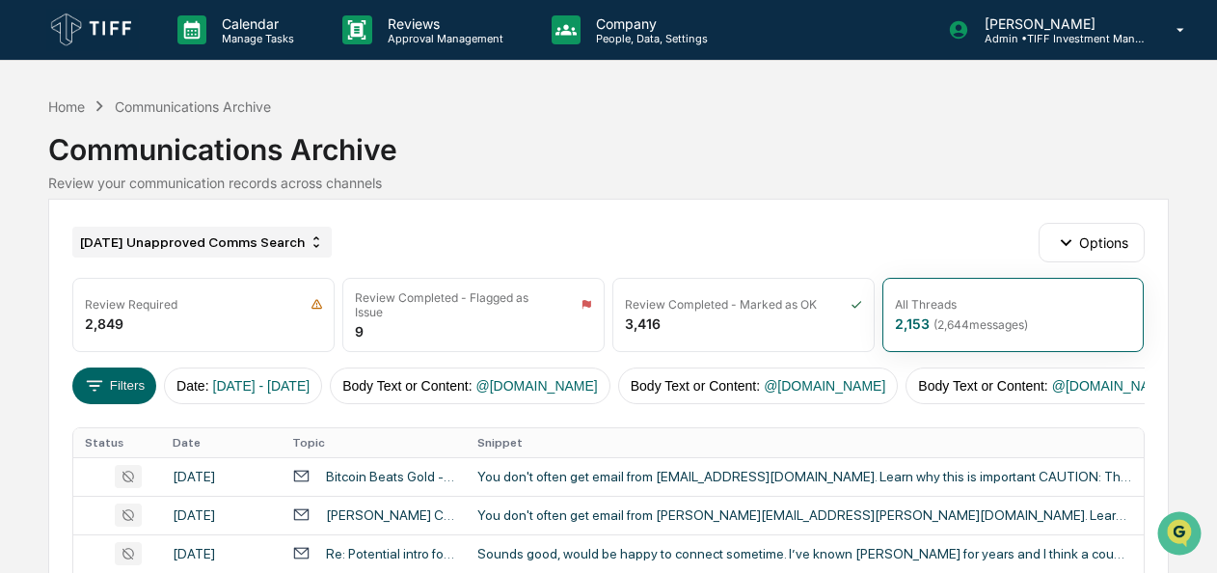
click at [303, 237] on div "[DATE] Unapproved Comms Search" at bounding box center [201, 242] width 259 height 31
click at [487, 159] on div "Communications Archive" at bounding box center [607, 142] width 1119 height 50
click at [127, 389] on button "Filters" at bounding box center [114, 385] width 84 height 37
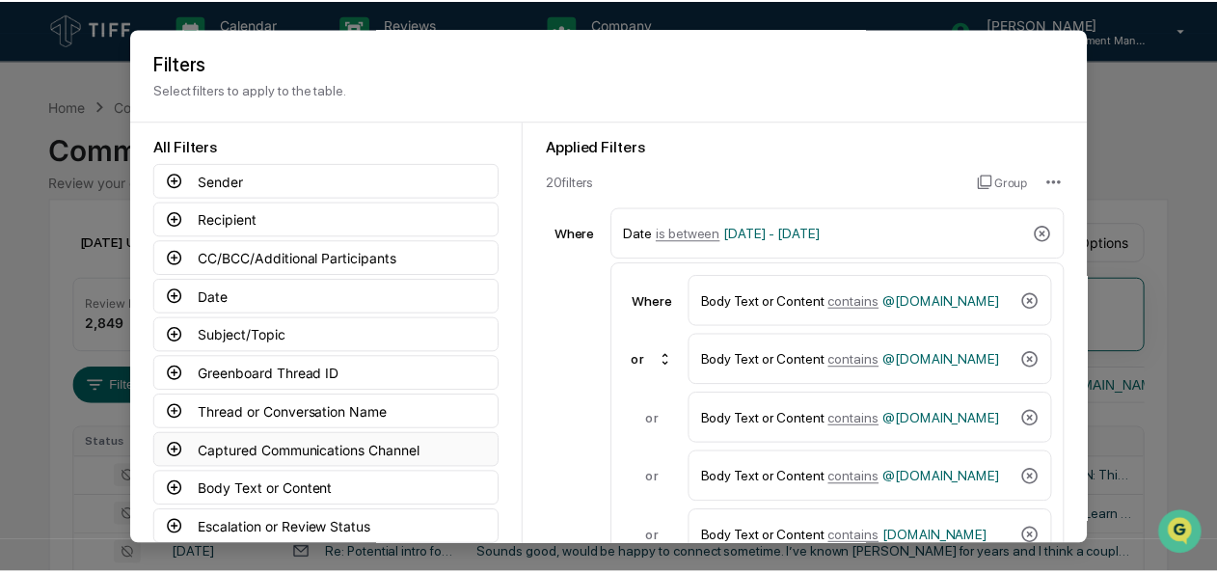
scroll to position [146, 0]
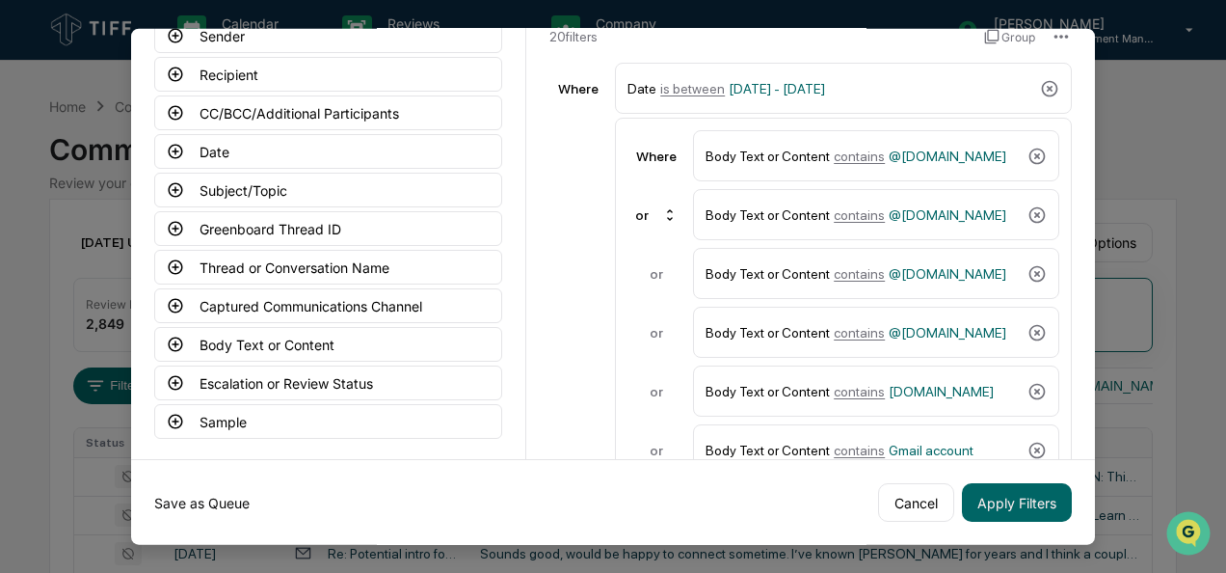
click at [229, 500] on button "Save as Queue" at bounding box center [201, 502] width 95 height 39
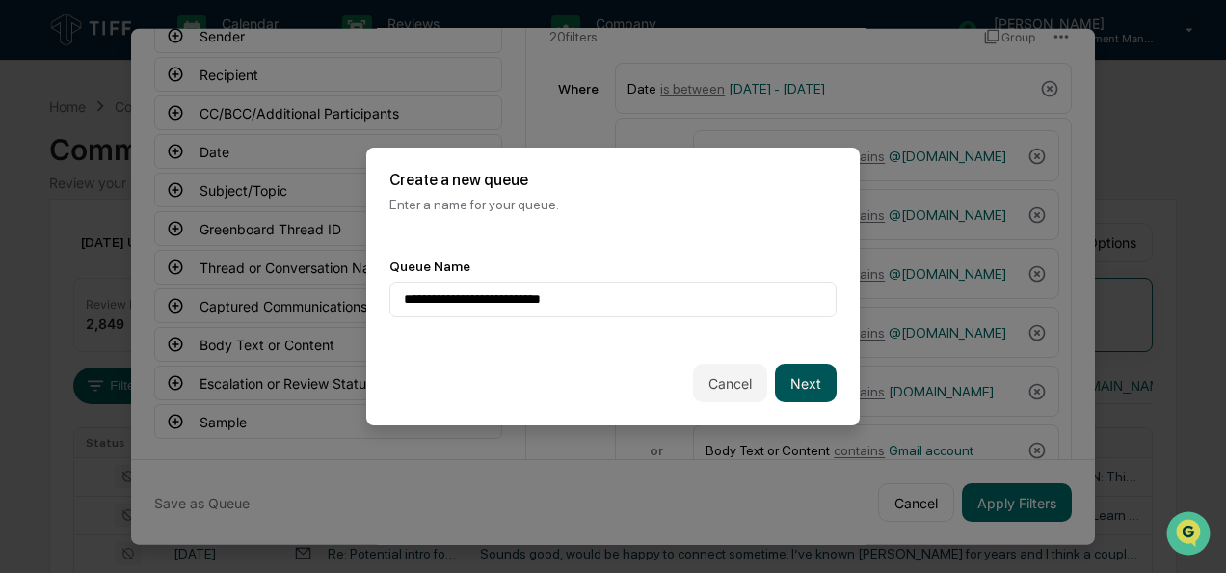
type input "**********"
click at [796, 373] on button "Next" at bounding box center [806, 382] width 62 height 39
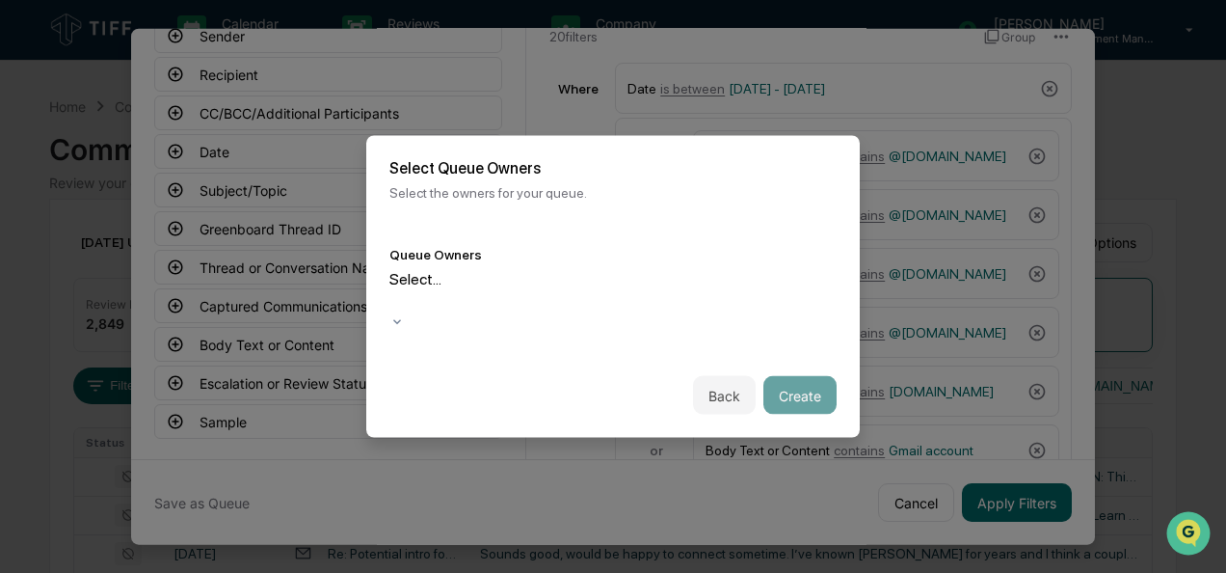
click at [394, 290] on div at bounding box center [392, 301] width 3 height 22
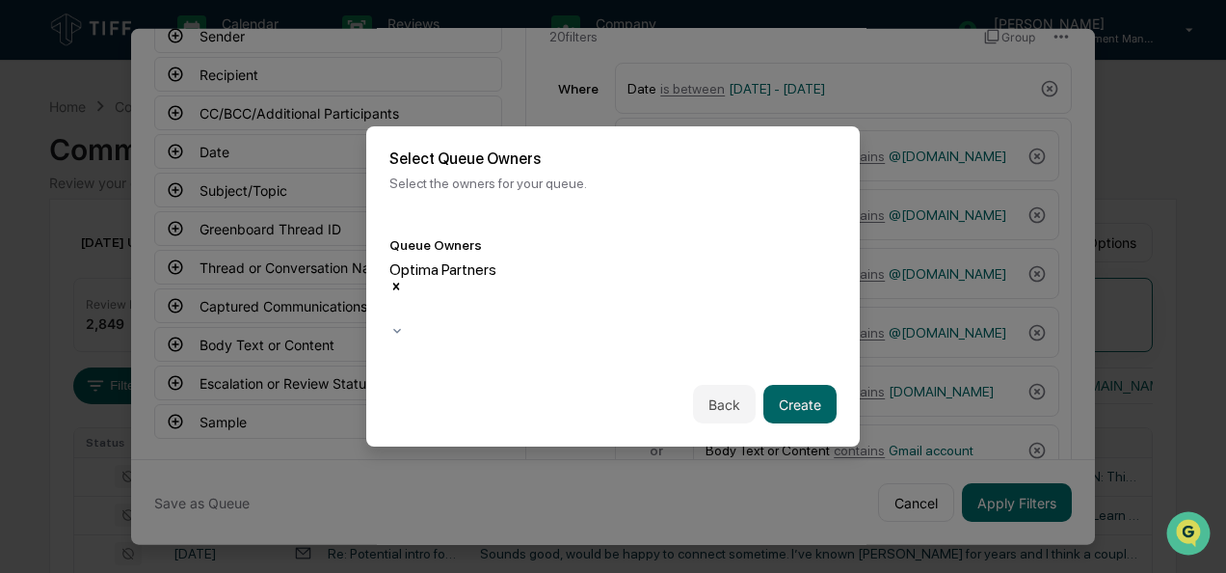
click at [665, 286] on div "Optima Partners" at bounding box center [613, 291] width 447 height 63
click at [798, 385] on button "Create" at bounding box center [800, 404] width 73 height 39
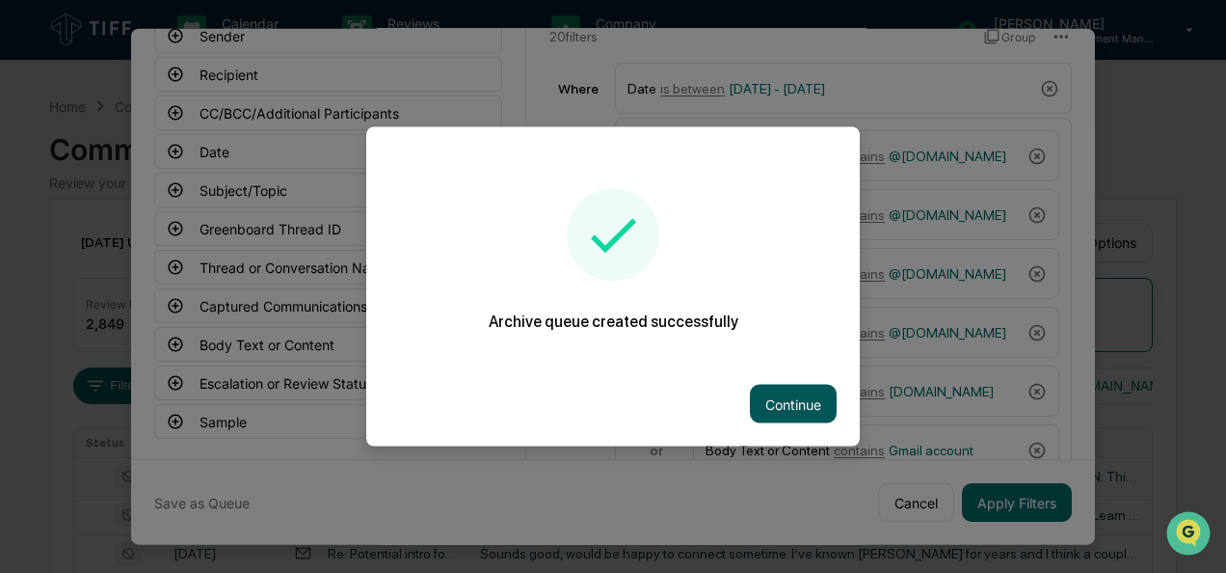
click at [783, 406] on button "Continue" at bounding box center [793, 404] width 87 height 39
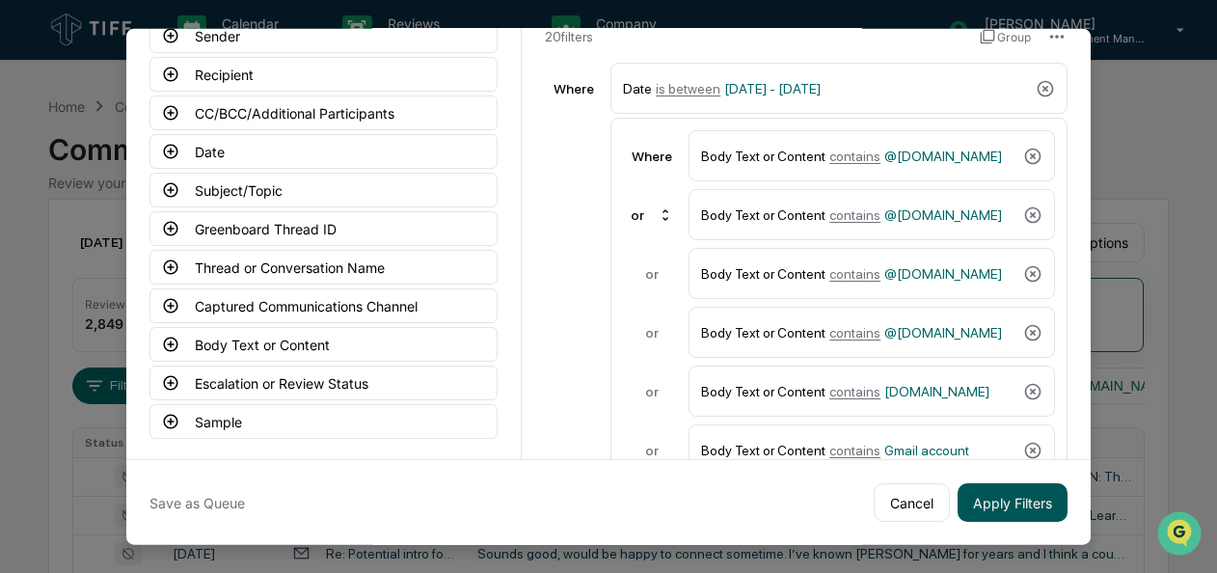
click at [988, 495] on button "Apply Filters" at bounding box center [1012, 502] width 110 height 39
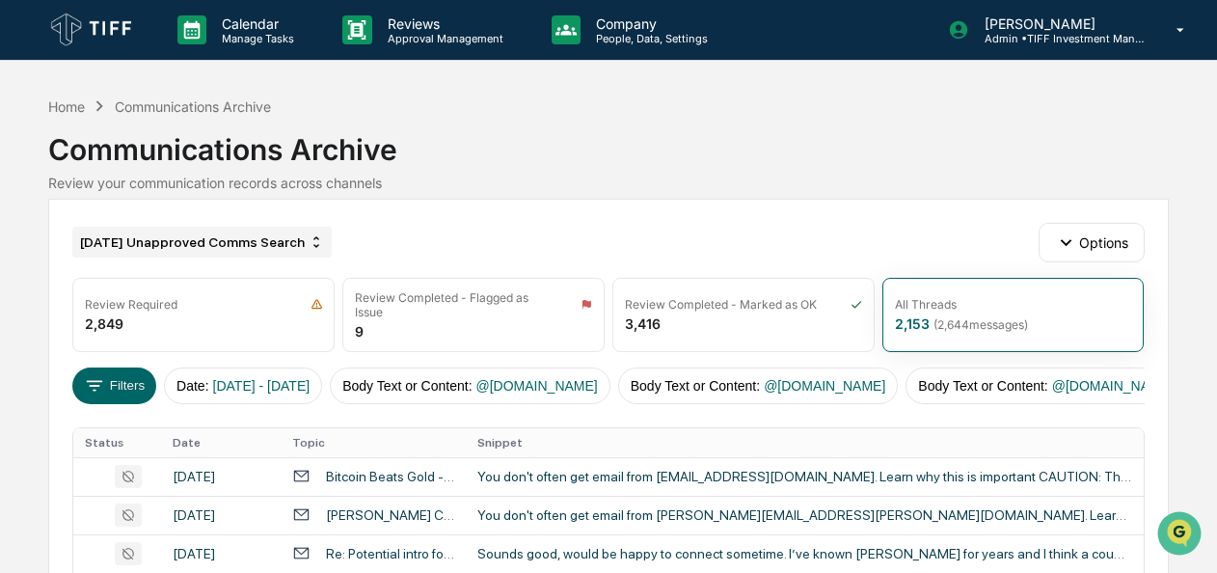
click at [197, 236] on div "[DATE] Unapproved Comms Search" at bounding box center [201, 242] width 259 height 31
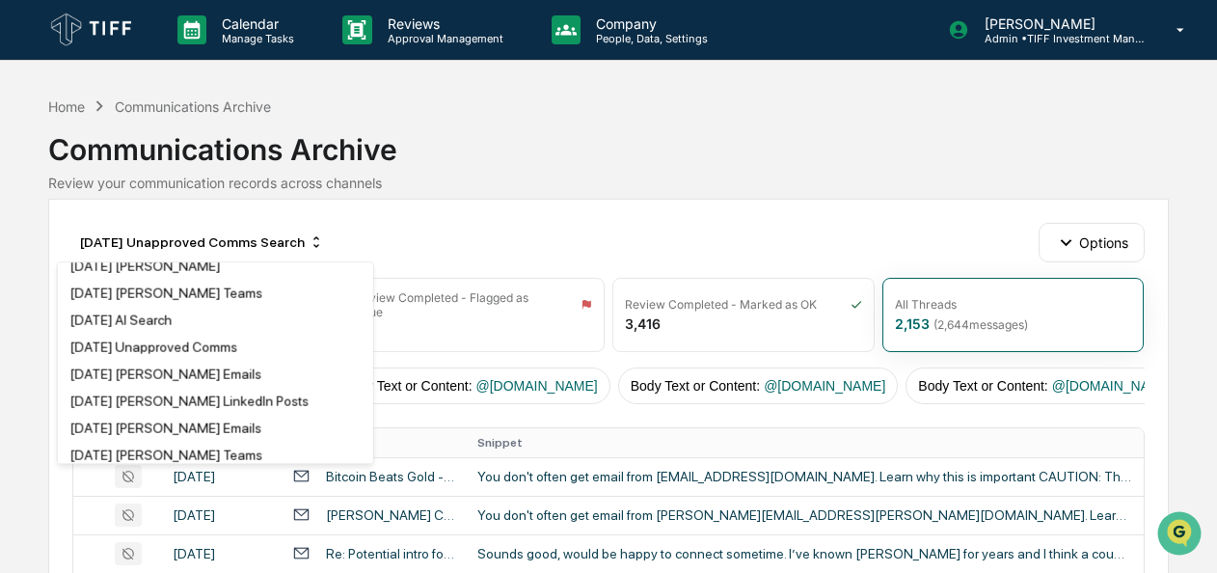
scroll to position [1653, 0]
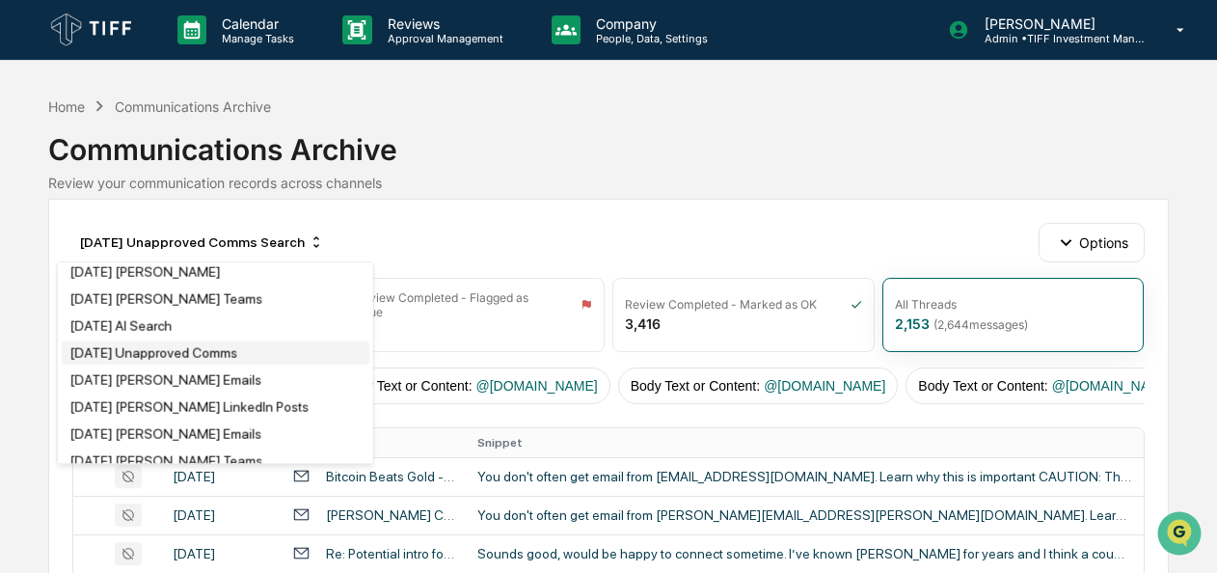
click at [171, 361] on div "[DATE] Unapproved Comms" at bounding box center [153, 352] width 168 height 15
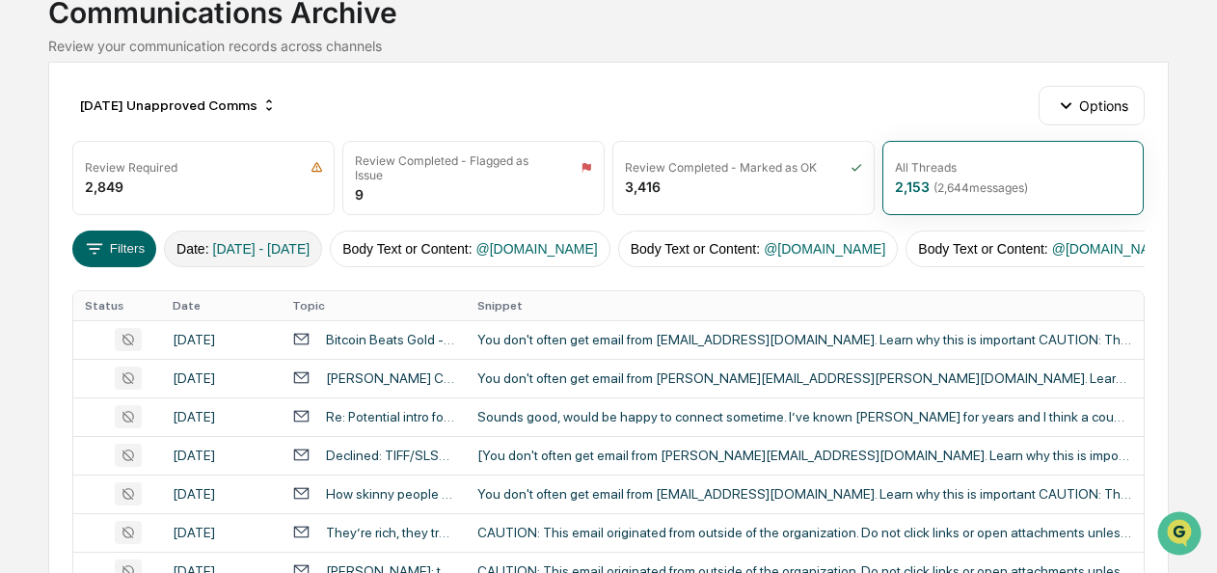
scroll to position [0, 0]
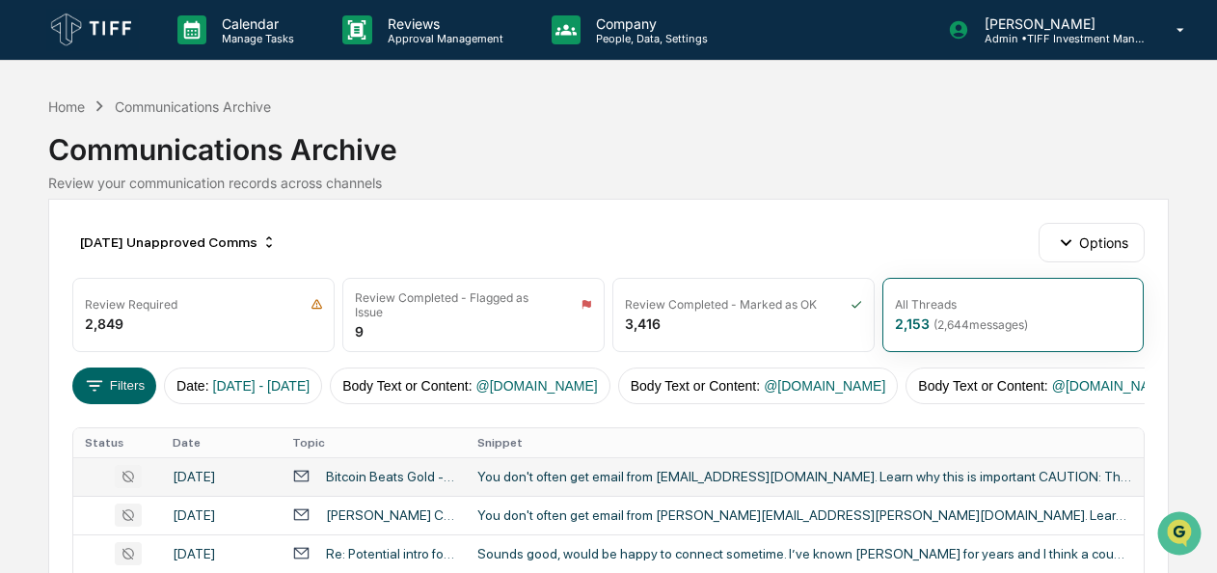
click at [520, 475] on div "You don't often get email from [EMAIL_ADDRESS][DOMAIN_NAME]. Learn why this is …" at bounding box center [804, 476] width 655 height 15
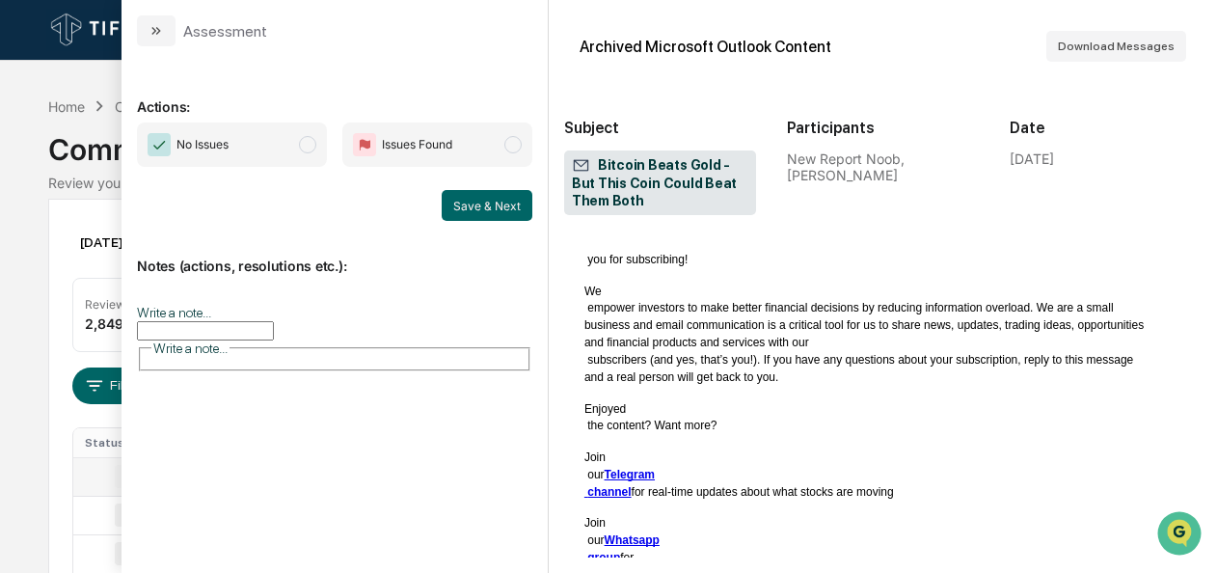
scroll to position [1436, 0]
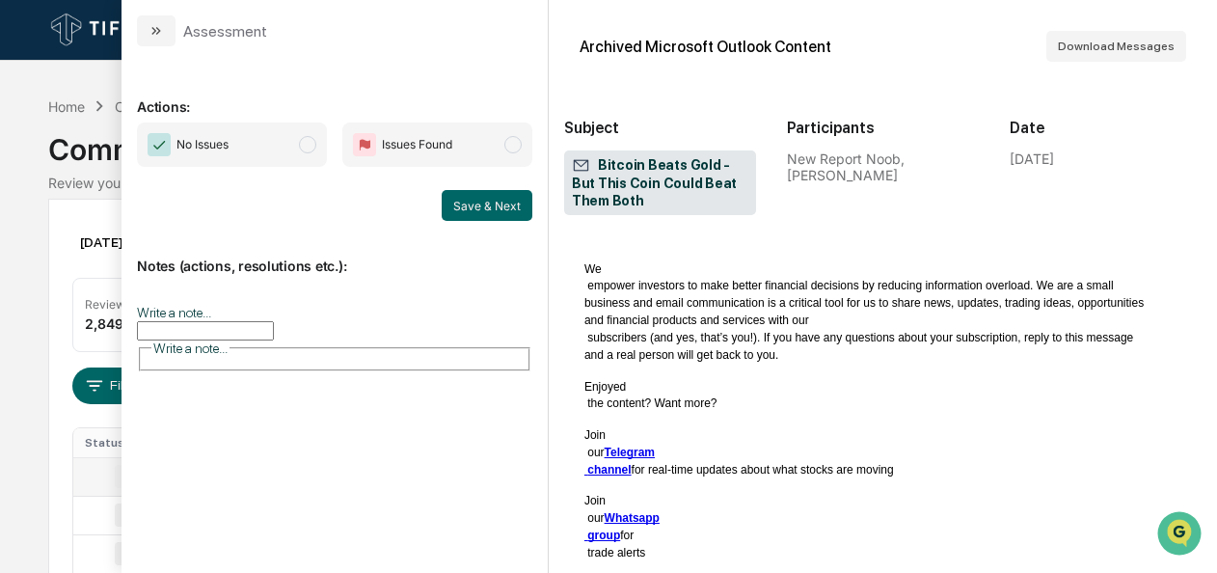
click at [301, 147] on span "No Issues" at bounding box center [232, 144] width 190 height 44
click at [449, 206] on button "Save & Next" at bounding box center [487, 205] width 91 height 31
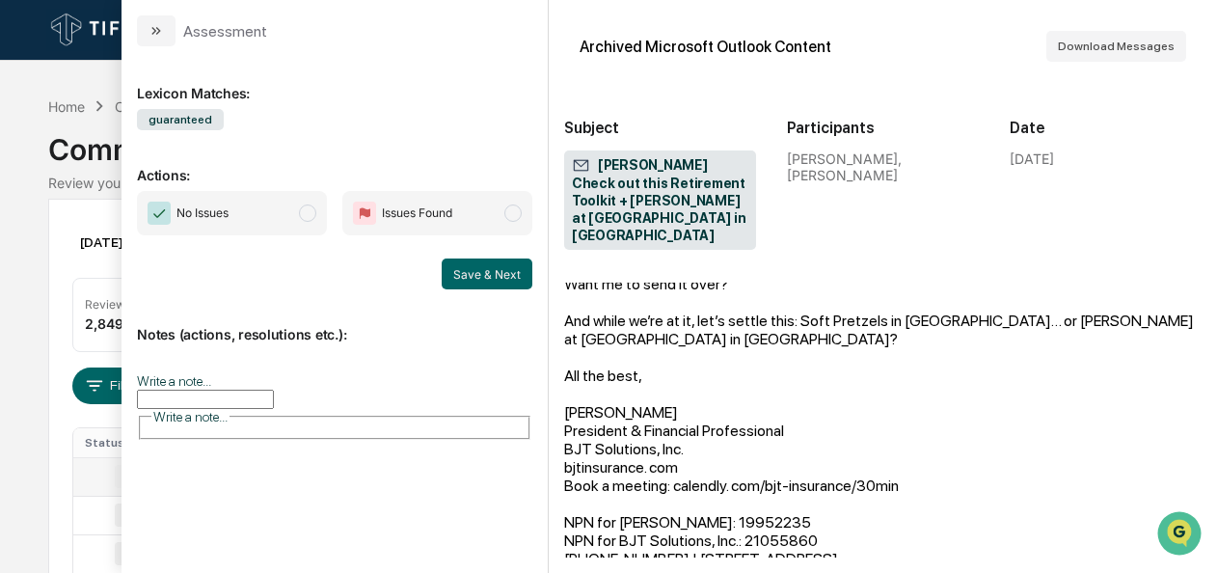
scroll to position [395, 0]
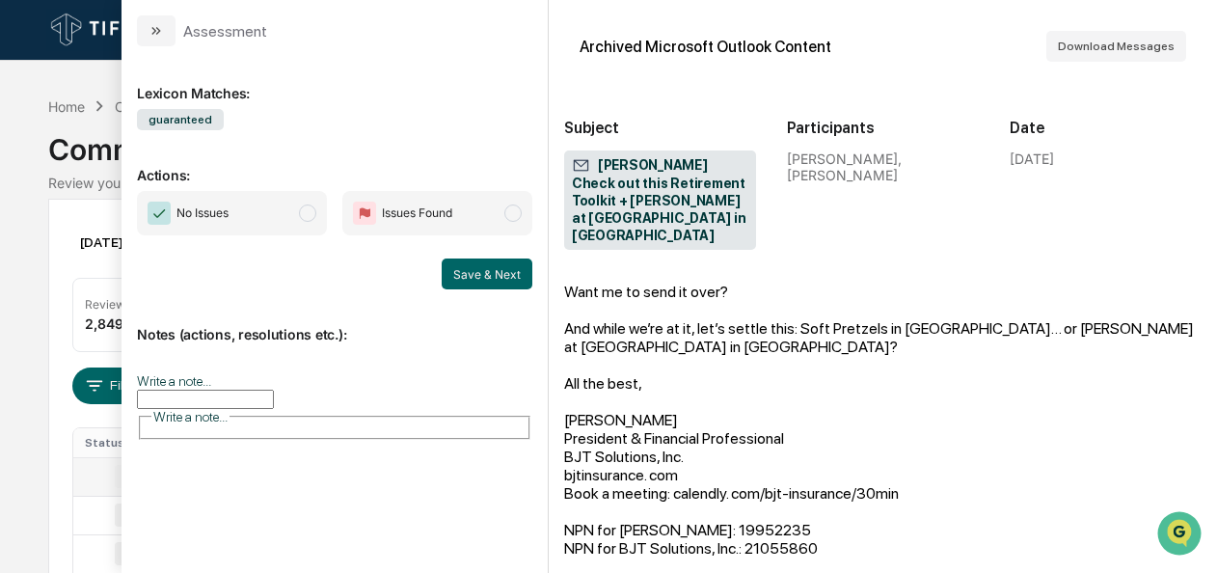
click at [313, 218] on span "modal" at bounding box center [307, 212] width 17 height 17
click at [458, 271] on button "Save & Next" at bounding box center [487, 273] width 91 height 31
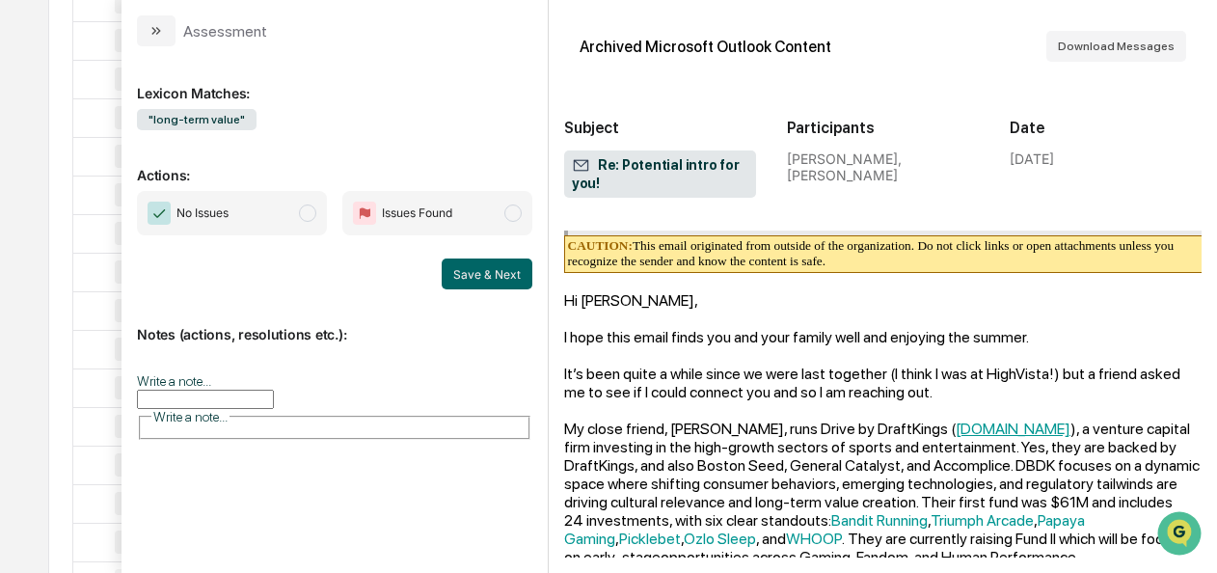
scroll to position [860, 0]
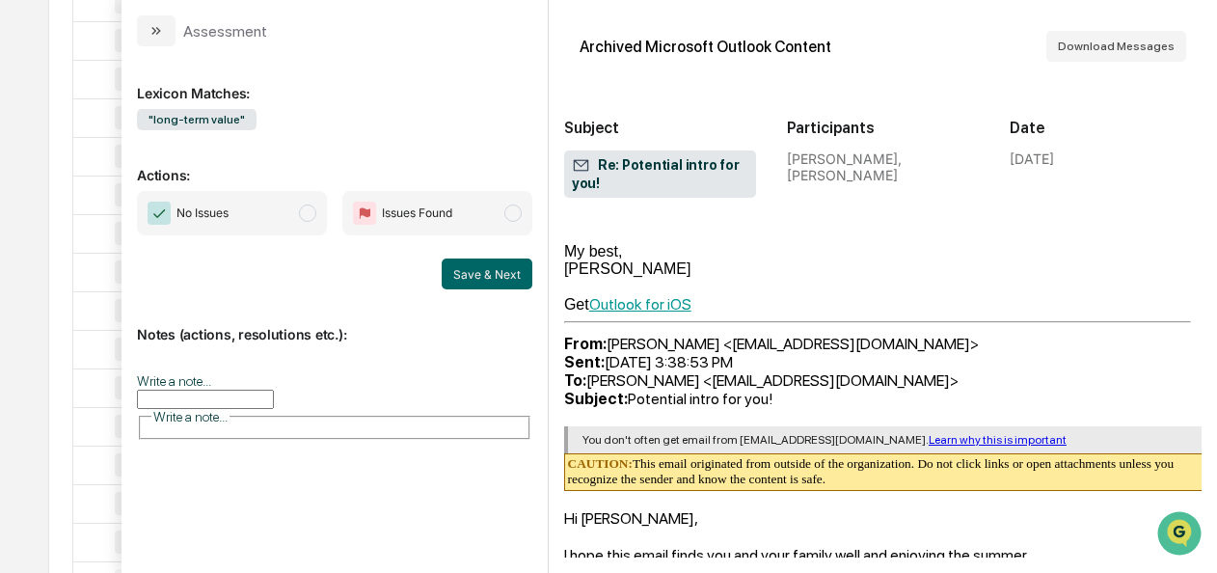
click at [313, 214] on span "modal" at bounding box center [307, 212] width 17 height 17
click at [475, 271] on button "Save & Next" at bounding box center [487, 273] width 91 height 31
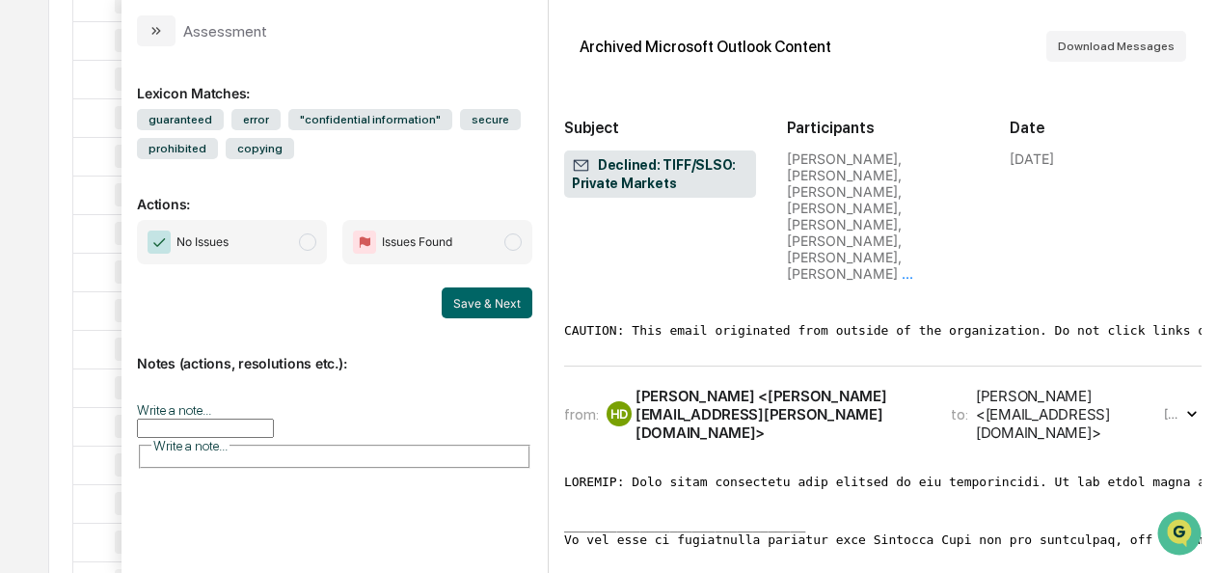
scroll to position [1427, 0]
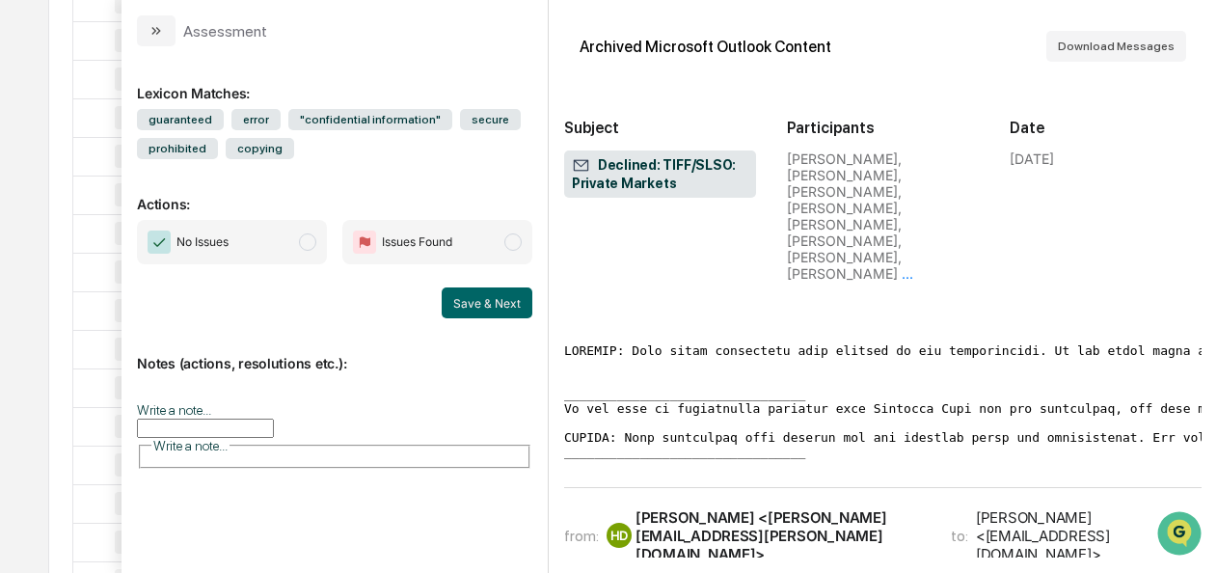
click at [309, 239] on span "modal" at bounding box center [307, 241] width 17 height 17
click at [435, 303] on div "Save & Next" at bounding box center [334, 302] width 395 height 31
click at [465, 309] on button "Save & Next" at bounding box center [487, 302] width 91 height 31
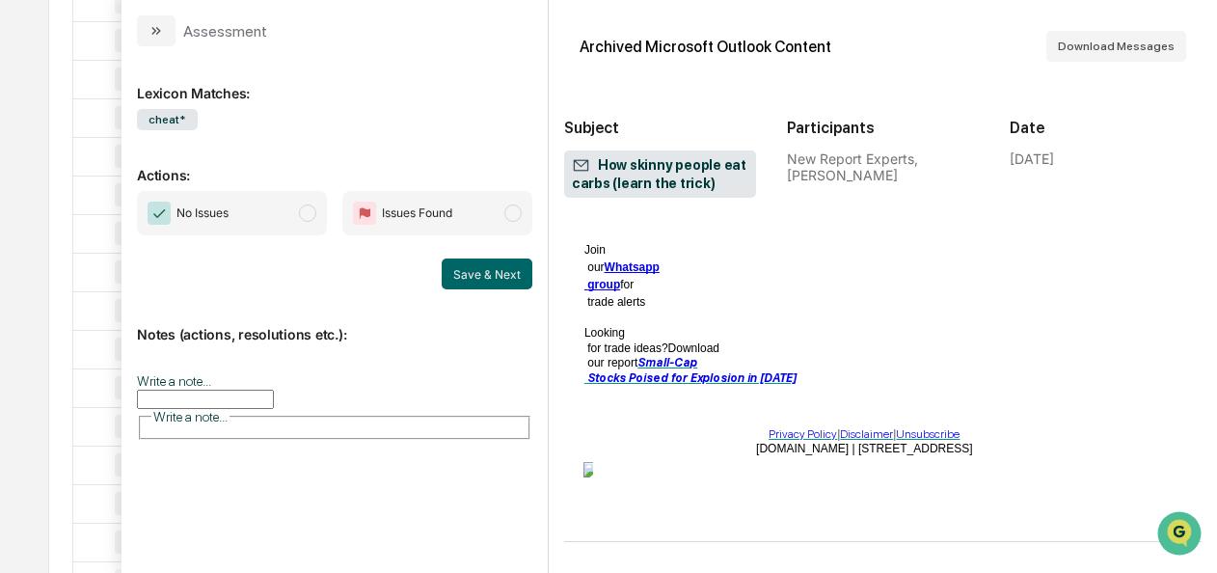
scroll to position [1302, 8]
click at [315, 220] on span "No Issues" at bounding box center [232, 213] width 190 height 44
click at [445, 276] on button "Save & Next" at bounding box center [487, 273] width 91 height 31
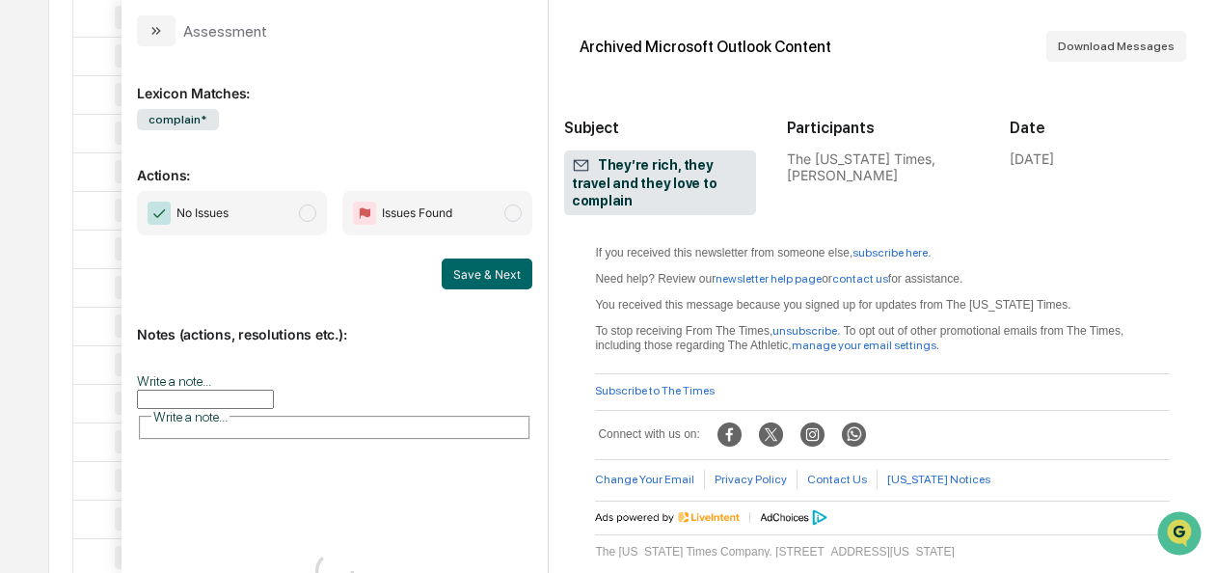
scroll to position [2133, 0]
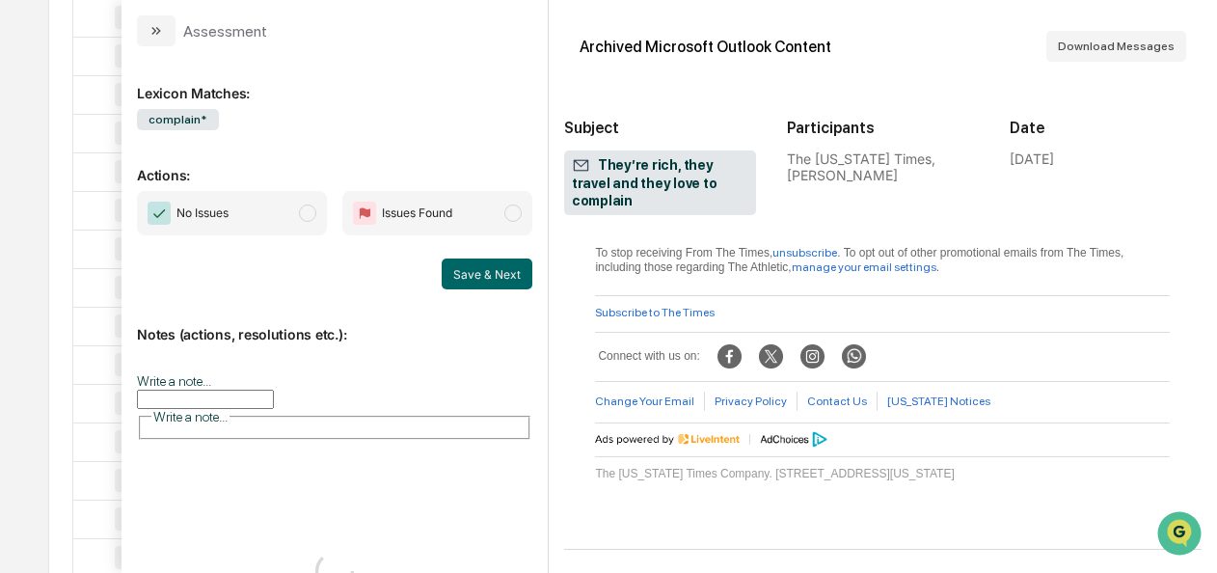
click at [320, 212] on span "No Issues" at bounding box center [232, 213] width 190 height 44
click at [490, 274] on button "Save & Next" at bounding box center [487, 273] width 91 height 31
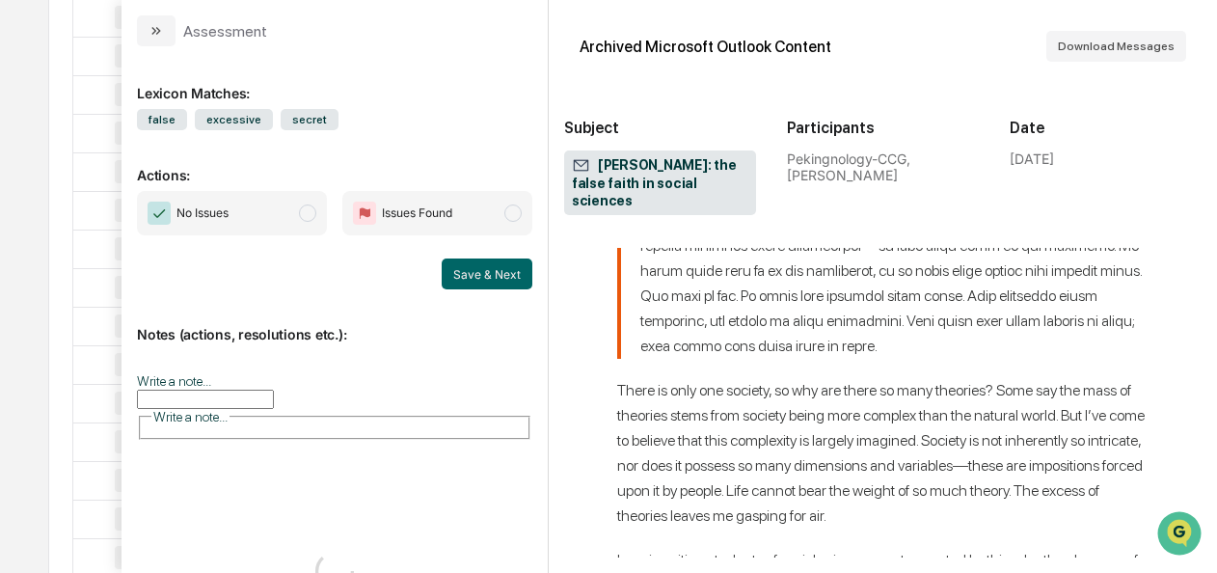
scroll to position [4690, 0]
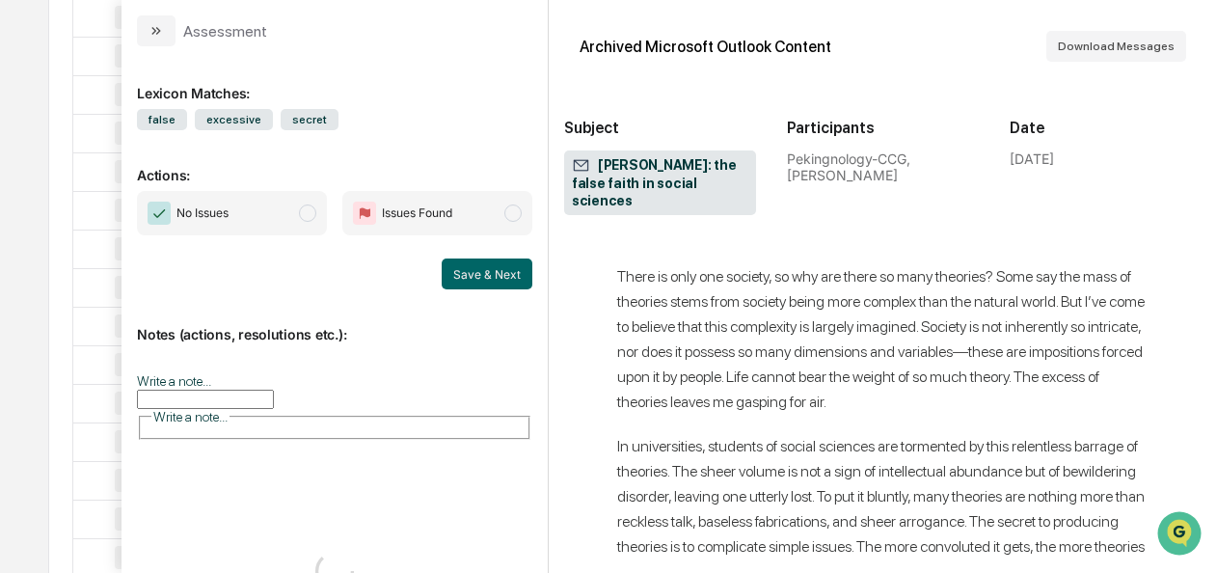
click at [298, 218] on span "No Issues" at bounding box center [232, 213] width 190 height 44
click at [468, 271] on button "Save & Next" at bounding box center [487, 273] width 91 height 31
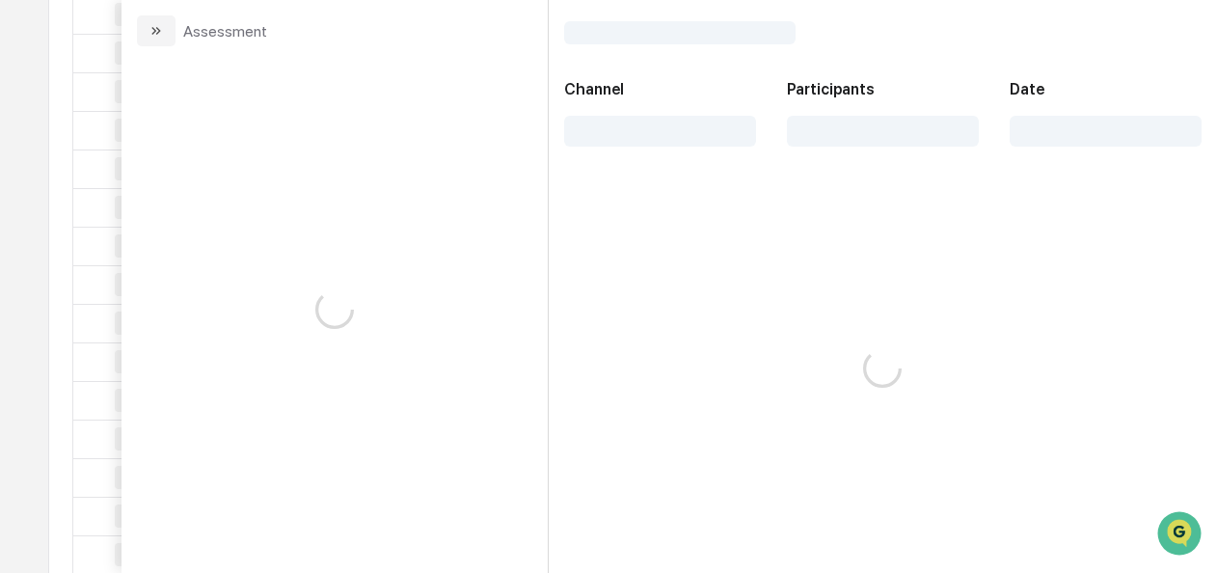
scroll to position [2394, 0]
click at [157, 38] on icon "modal" at bounding box center [155, 30] width 15 height 15
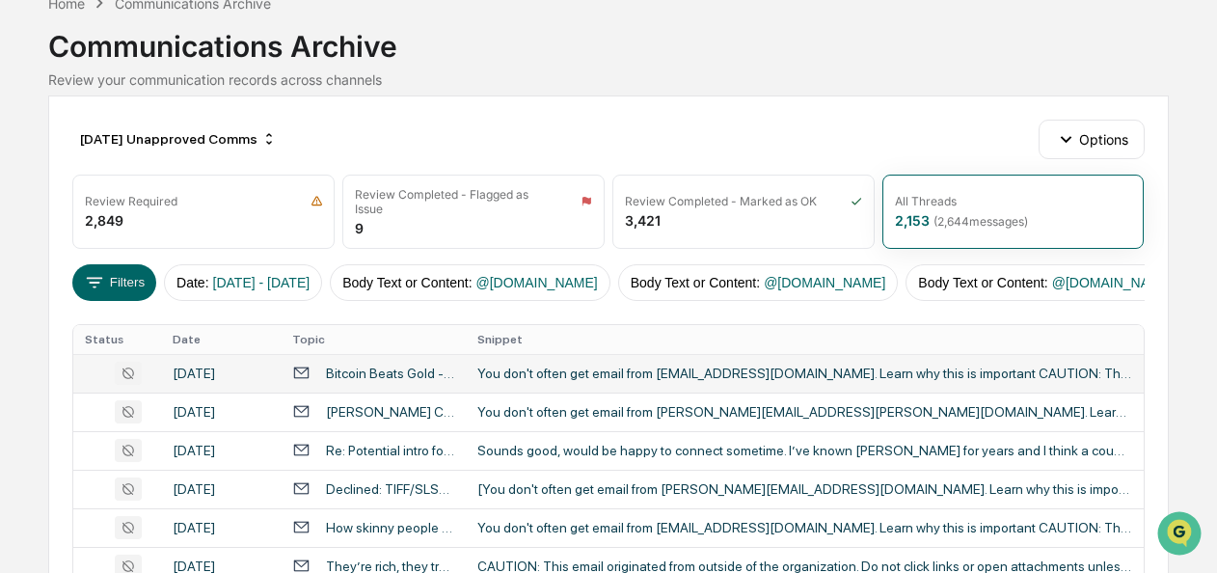
scroll to position [104, 0]
click at [415, 377] on div "Bitcoin Beats Gold - But This Coin Could Beat Them Both" at bounding box center [390, 371] width 128 height 15
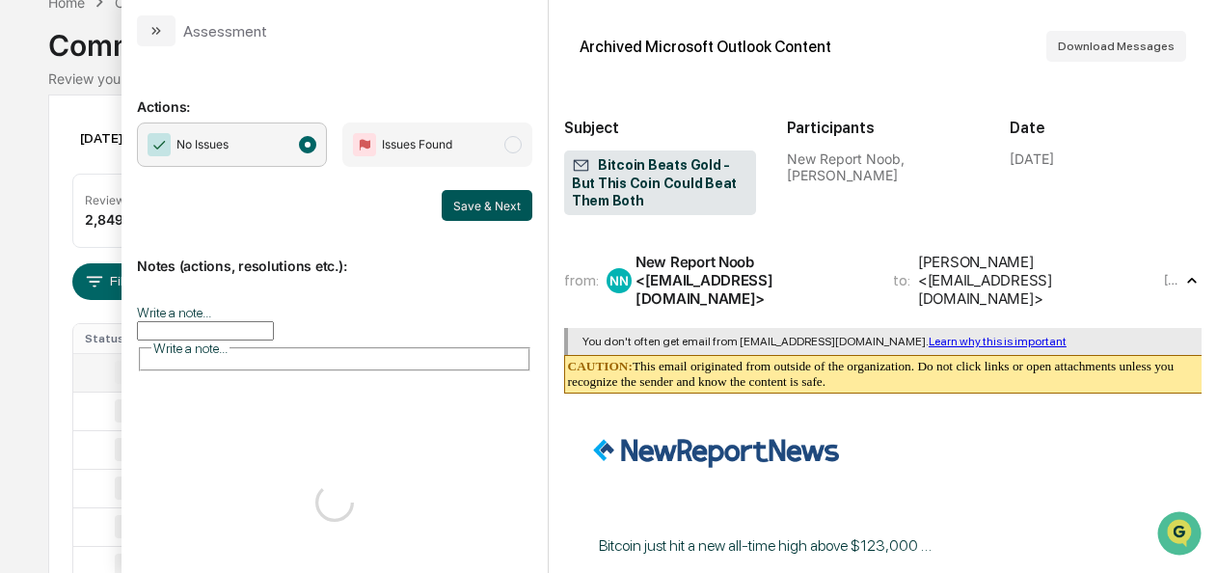
click at [485, 210] on button "Save & Next" at bounding box center [487, 205] width 91 height 31
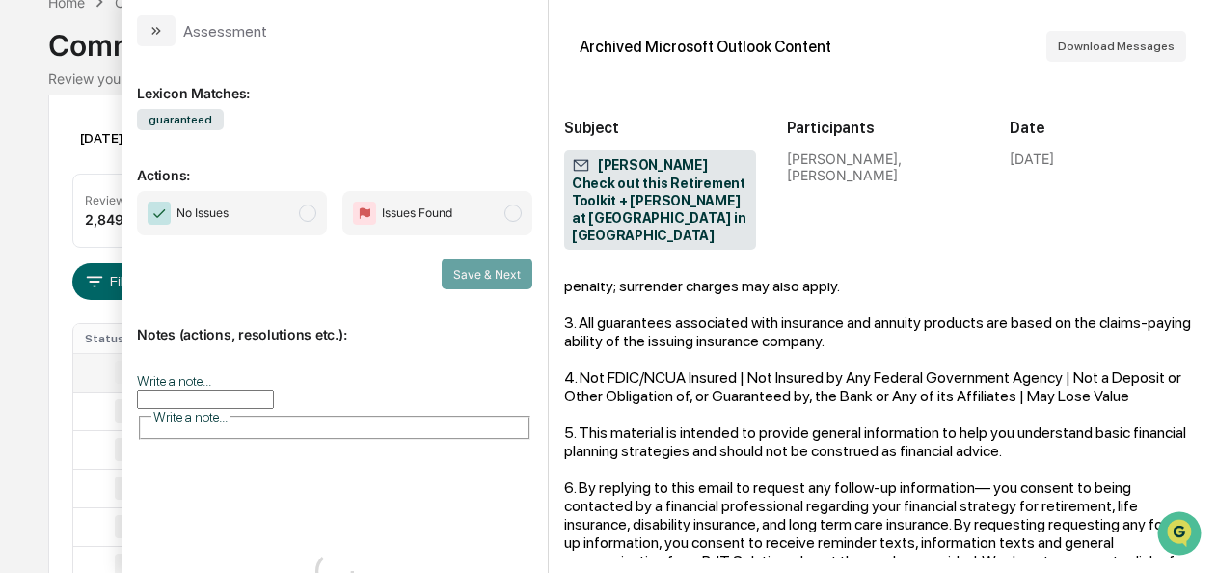
scroll to position [1250, 0]
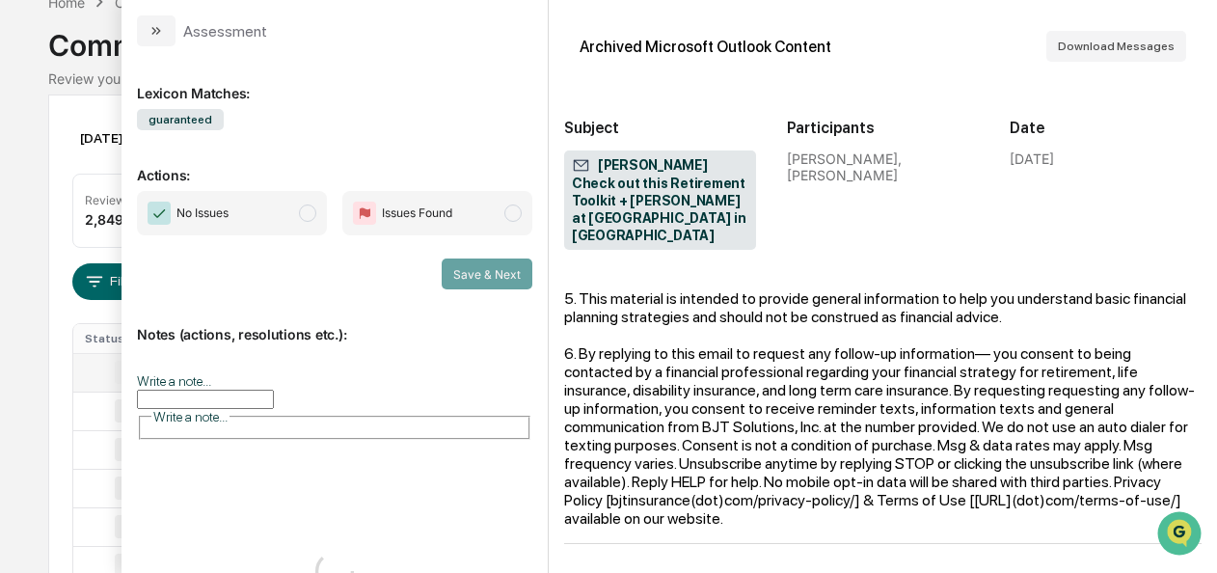
click at [314, 209] on span "No Issues" at bounding box center [232, 213] width 190 height 44
click at [166, 38] on button "modal" at bounding box center [156, 30] width 39 height 31
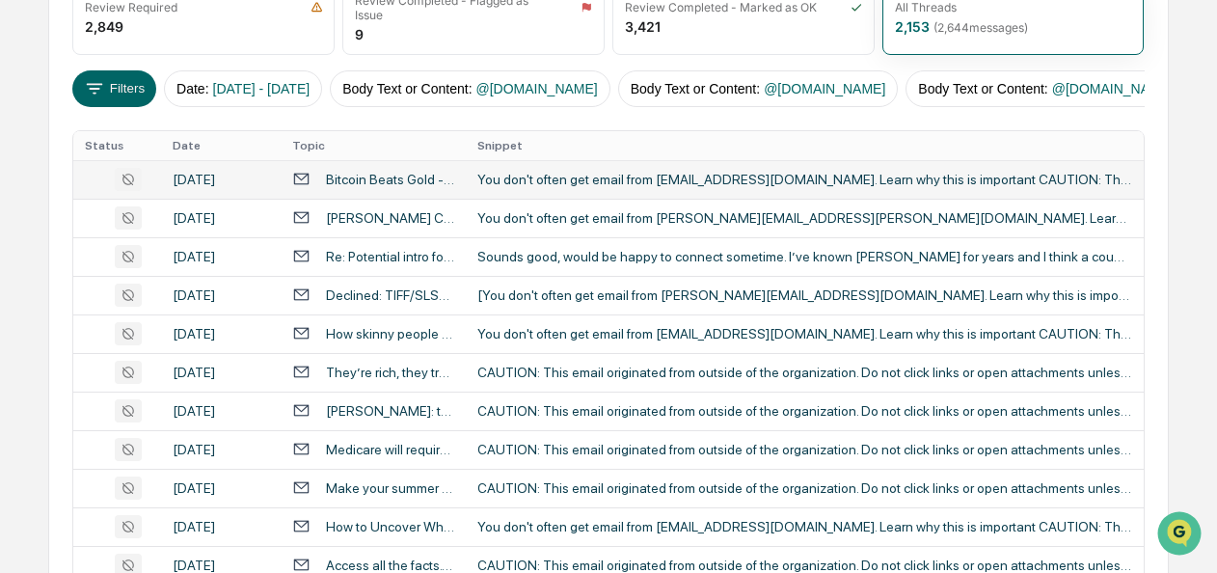
scroll to position [293, 0]
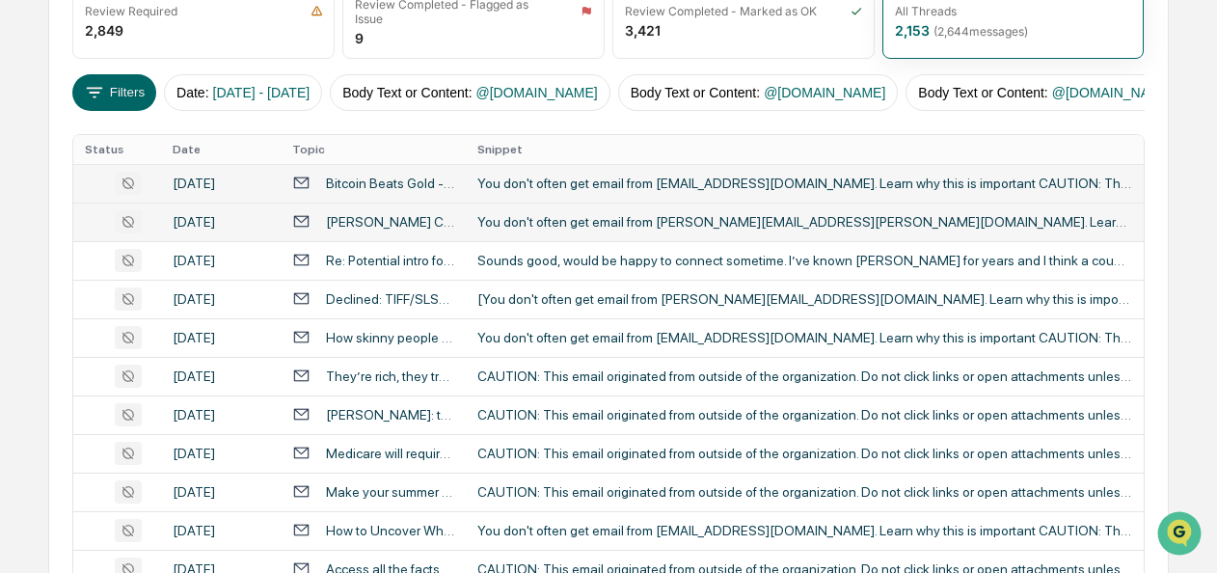
click at [361, 226] on div "[PERSON_NAME] Check out this Retirement Toolkit + [PERSON_NAME] at [GEOGRAPHIC_…" at bounding box center [390, 221] width 128 height 15
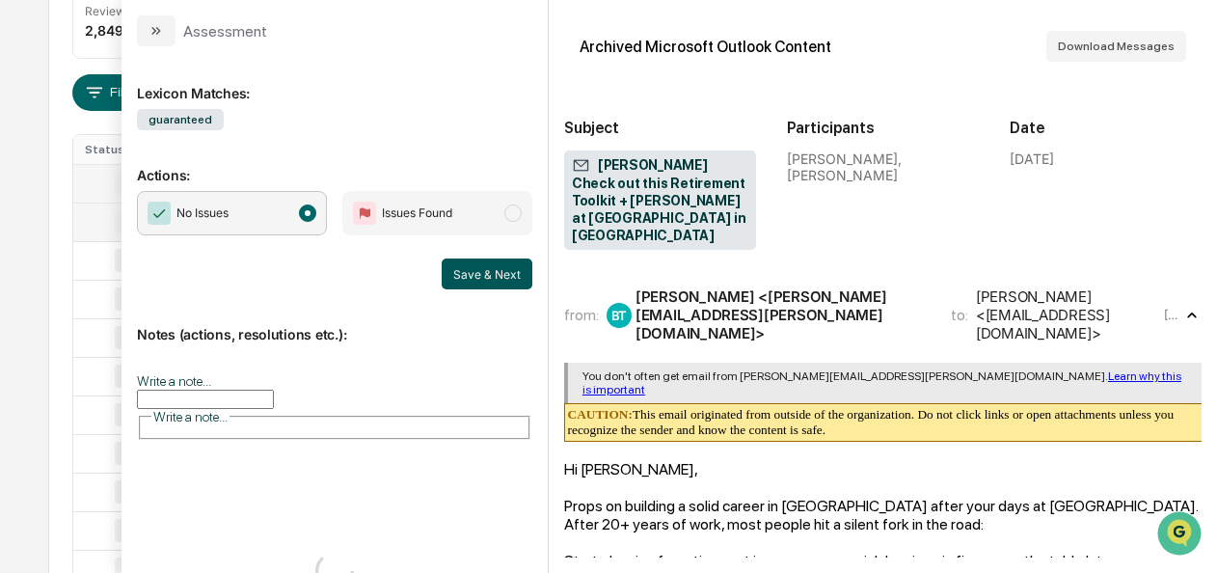
click at [444, 267] on button "Save & Next" at bounding box center [487, 273] width 91 height 31
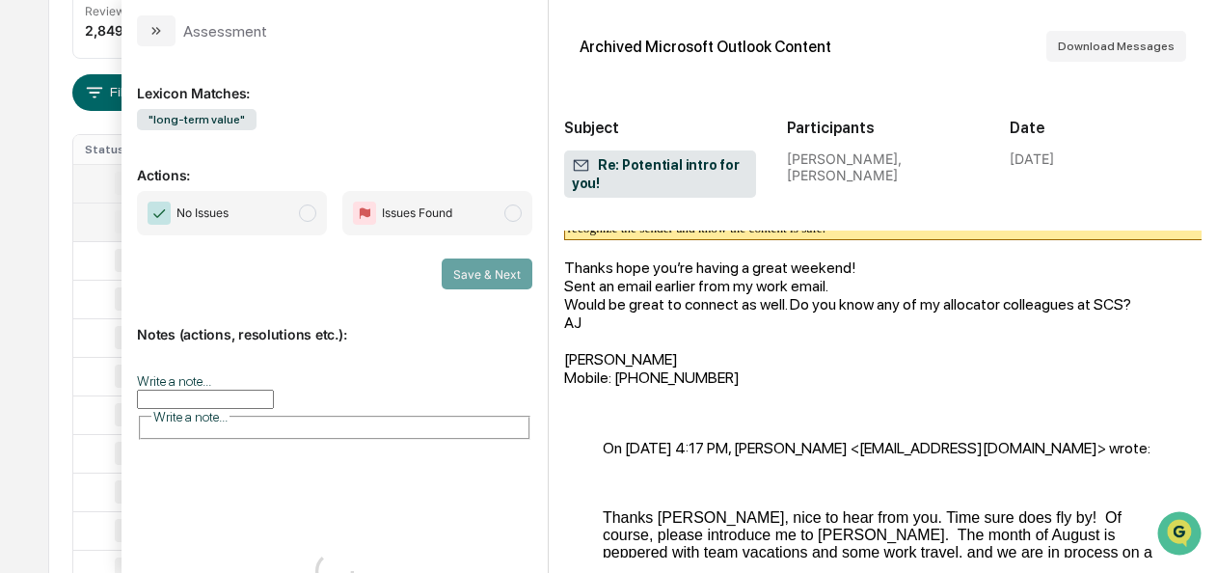
scroll to position [1222, 0]
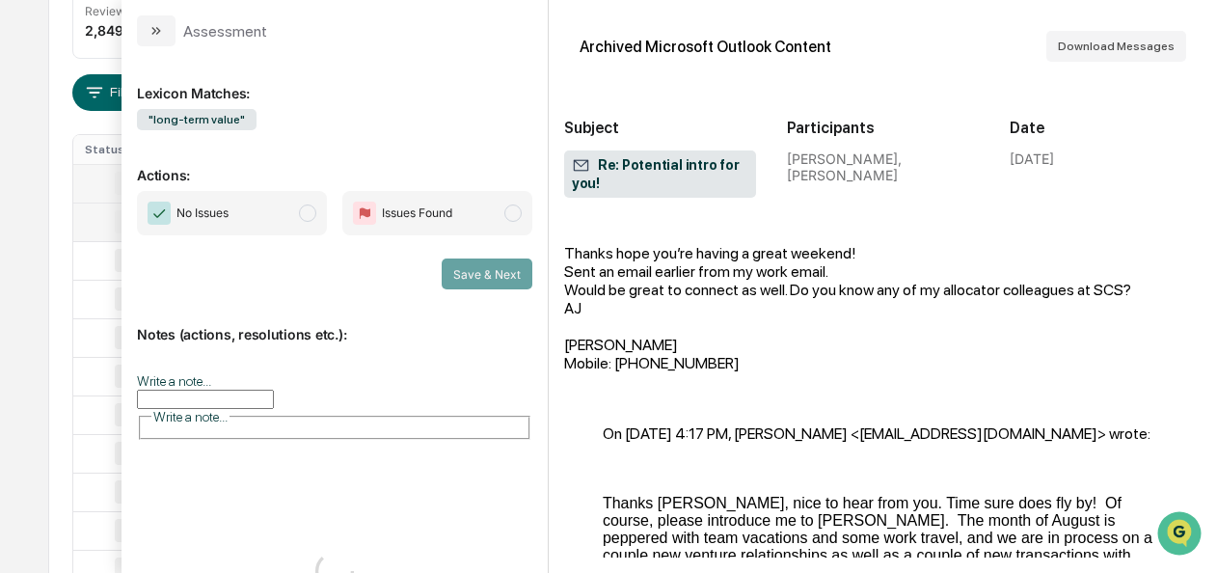
click at [295, 210] on span "No Issues" at bounding box center [232, 213] width 190 height 44
click at [150, 31] on icon "modal" at bounding box center [155, 30] width 15 height 15
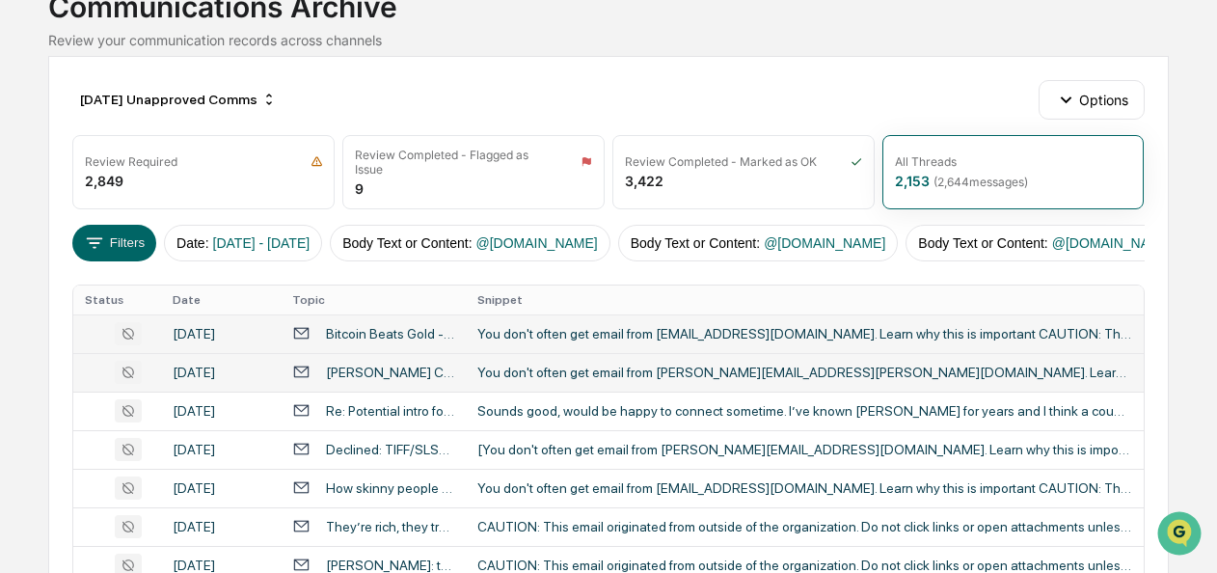
scroll to position [149, 0]
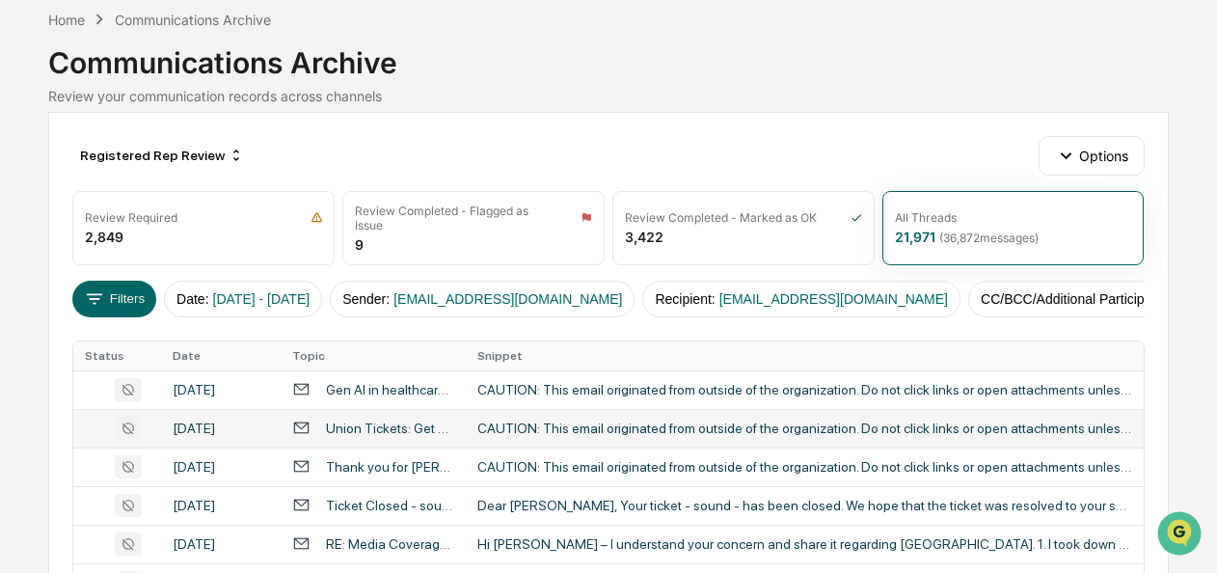
scroll to position [86, 0]
